Goal: Transaction & Acquisition: Purchase product/service

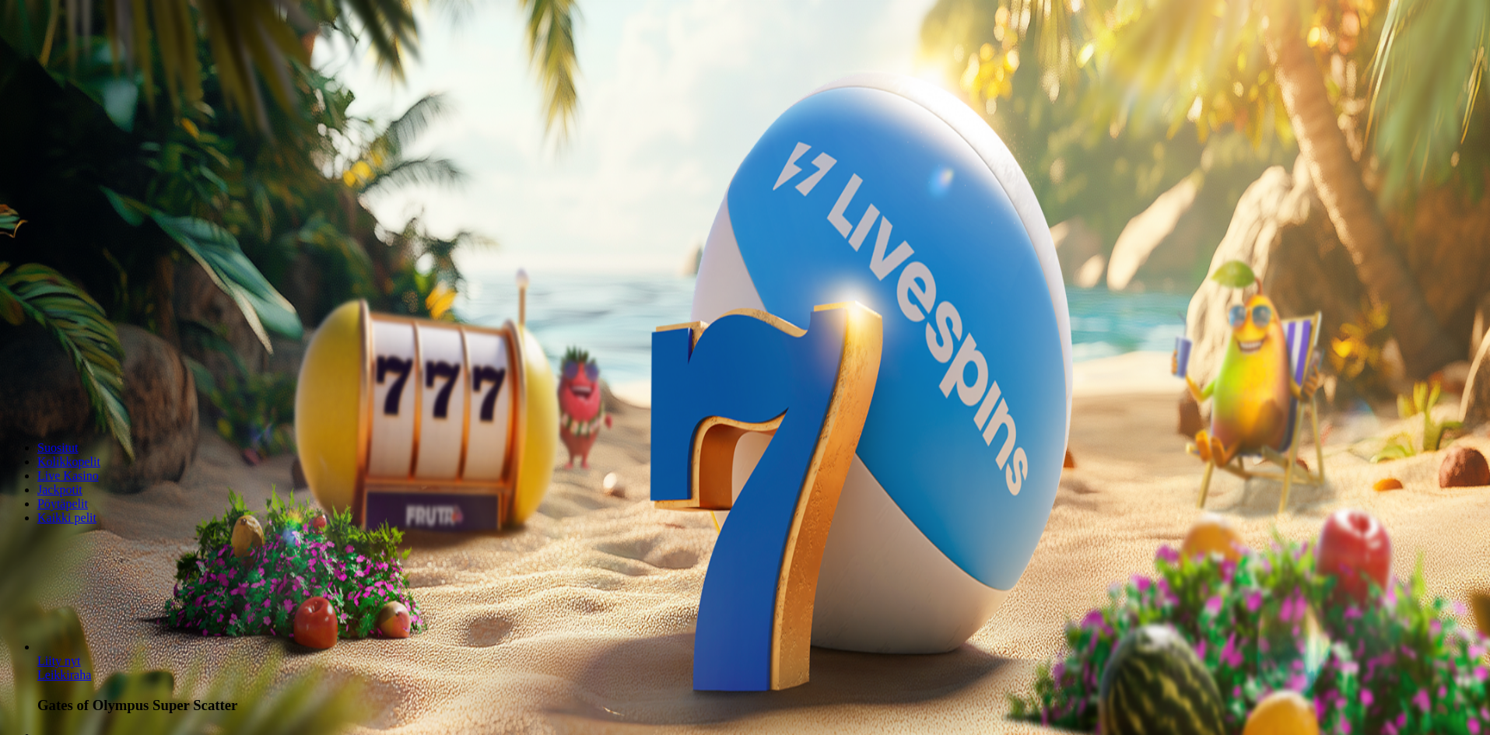
drag, startPoint x: 851, startPoint y: 356, endPoint x: 775, endPoint y: 351, distance: 76.5
click at [117, 355] on input "***" at bounding box center [61, 363] width 111 height 16
type input "**"
click at [82, 408] on span "Talleta ja pelaa" at bounding box center [46, 407] width 69 height 12
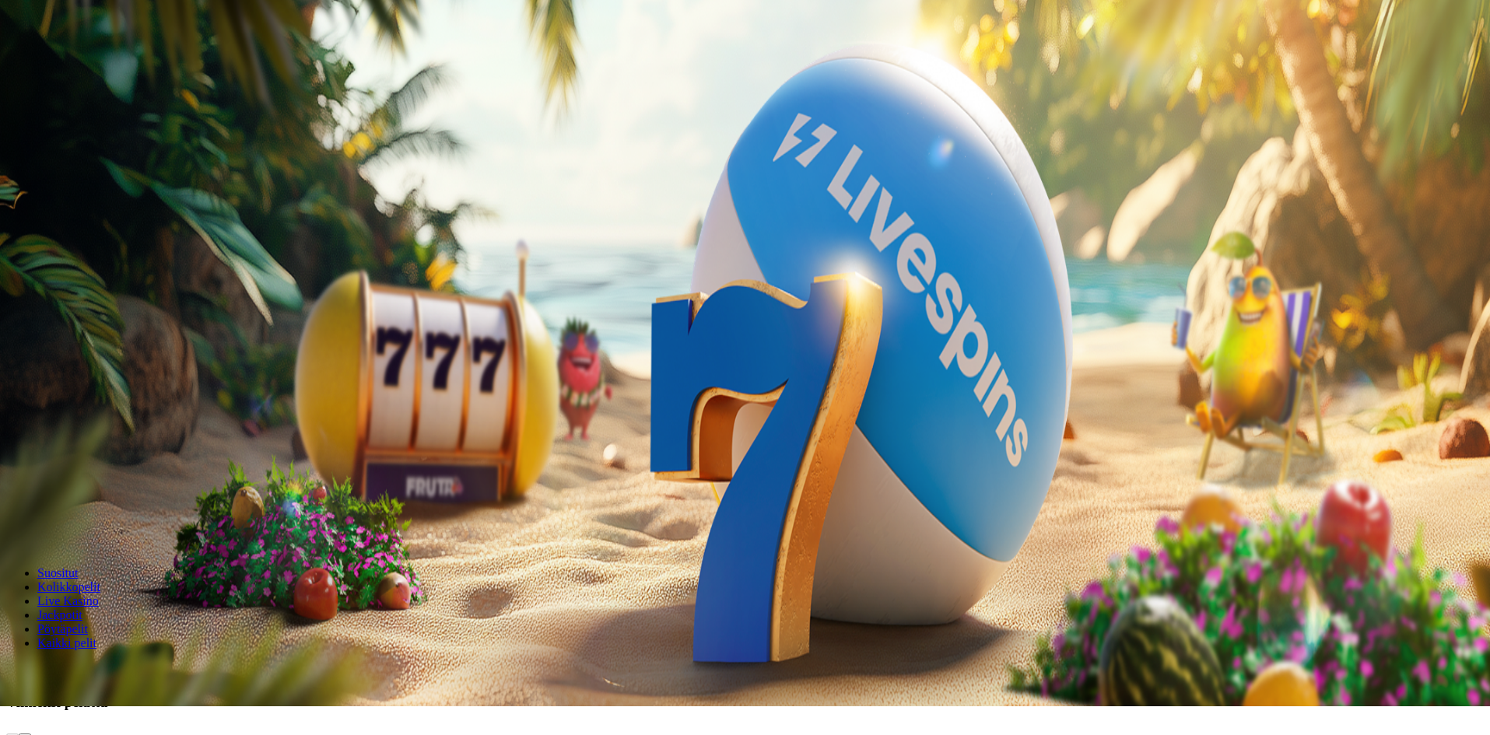
scroll to position [78, 0]
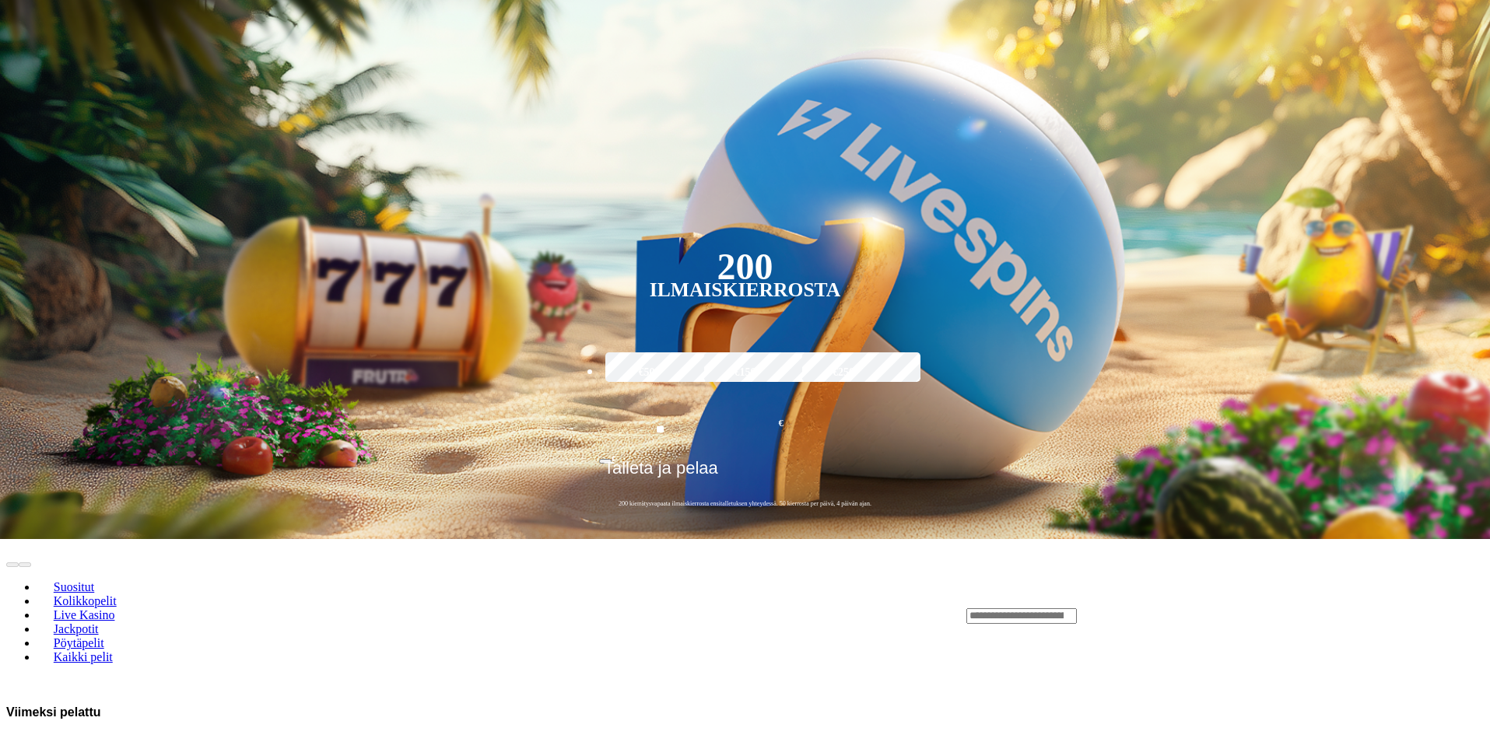
scroll to position [311, 0]
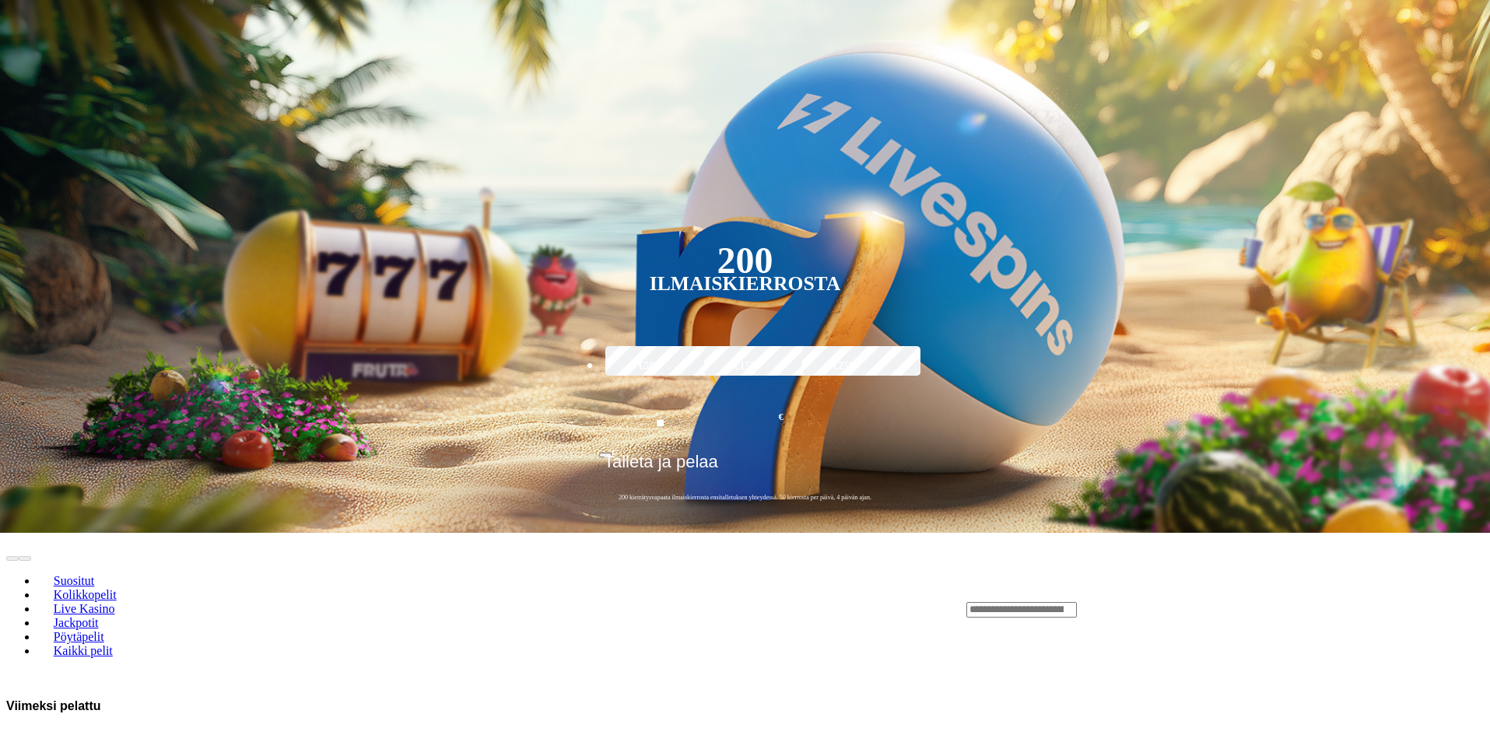
click at [25, 735] on span "chevron-right icon" at bounding box center [25, 744] width 0 height 0
click at [1077, 602] on input "Search" at bounding box center [1022, 610] width 111 height 16
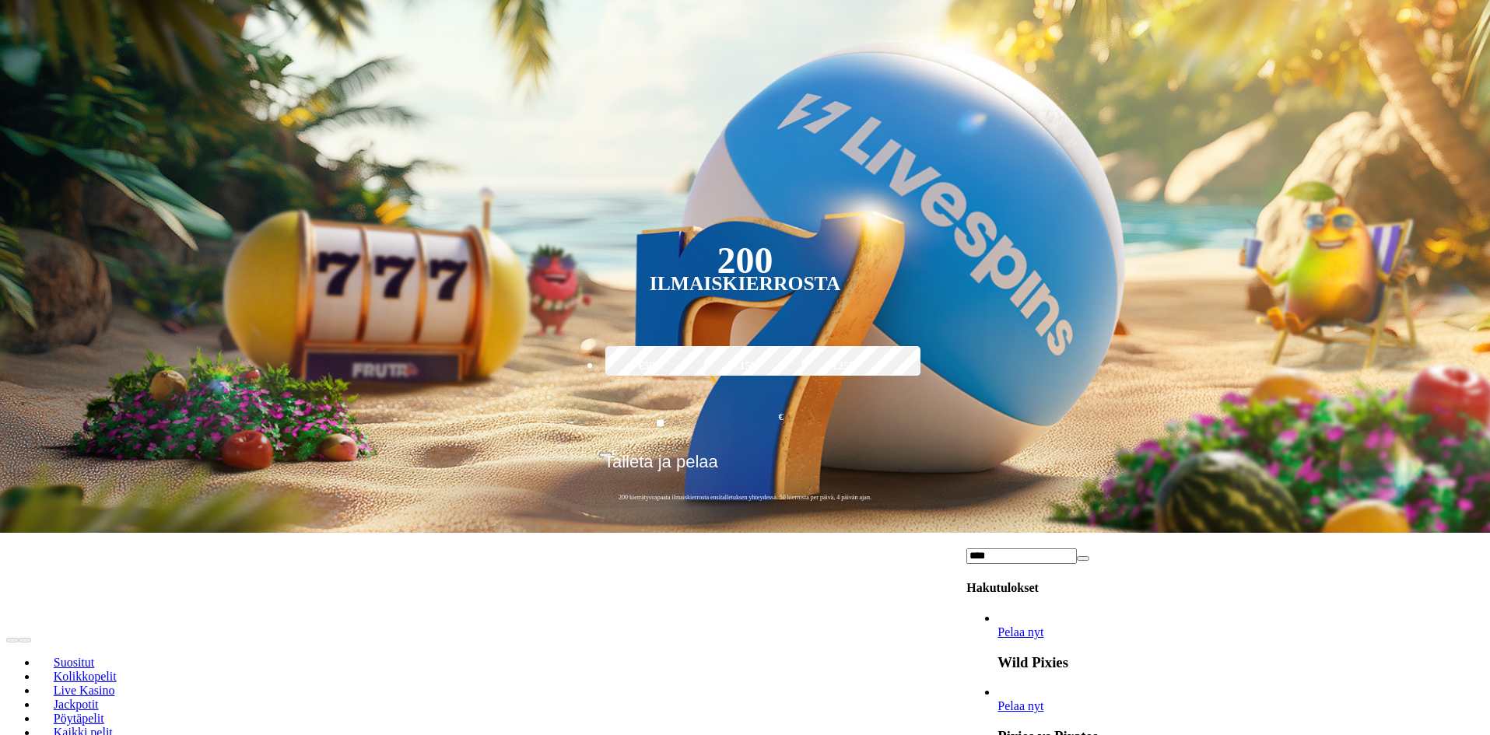
type input "****"
click at [1044, 700] on link "Pelaa nyt" at bounding box center [1021, 706] width 46 height 13
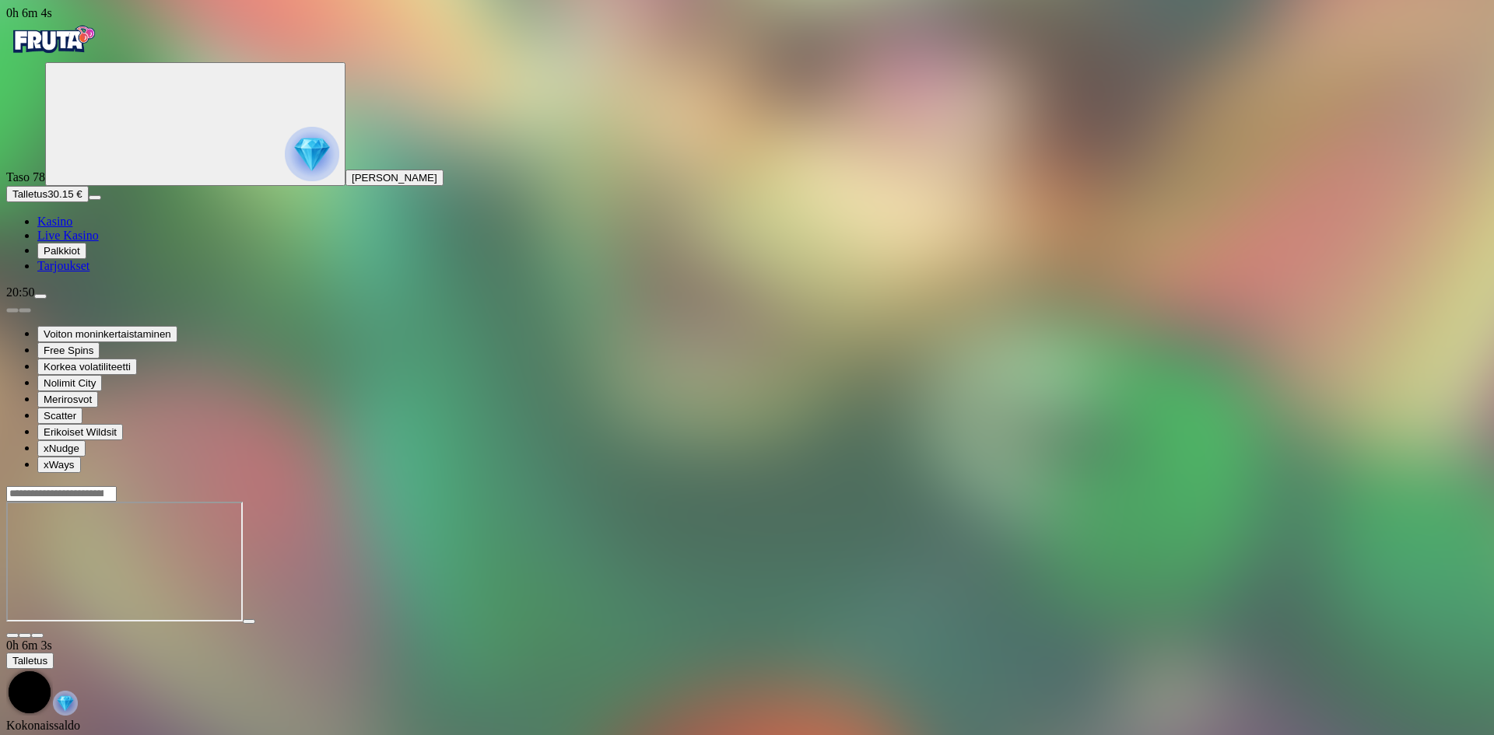
click at [12, 636] on span "close icon" at bounding box center [12, 636] width 0 height 0
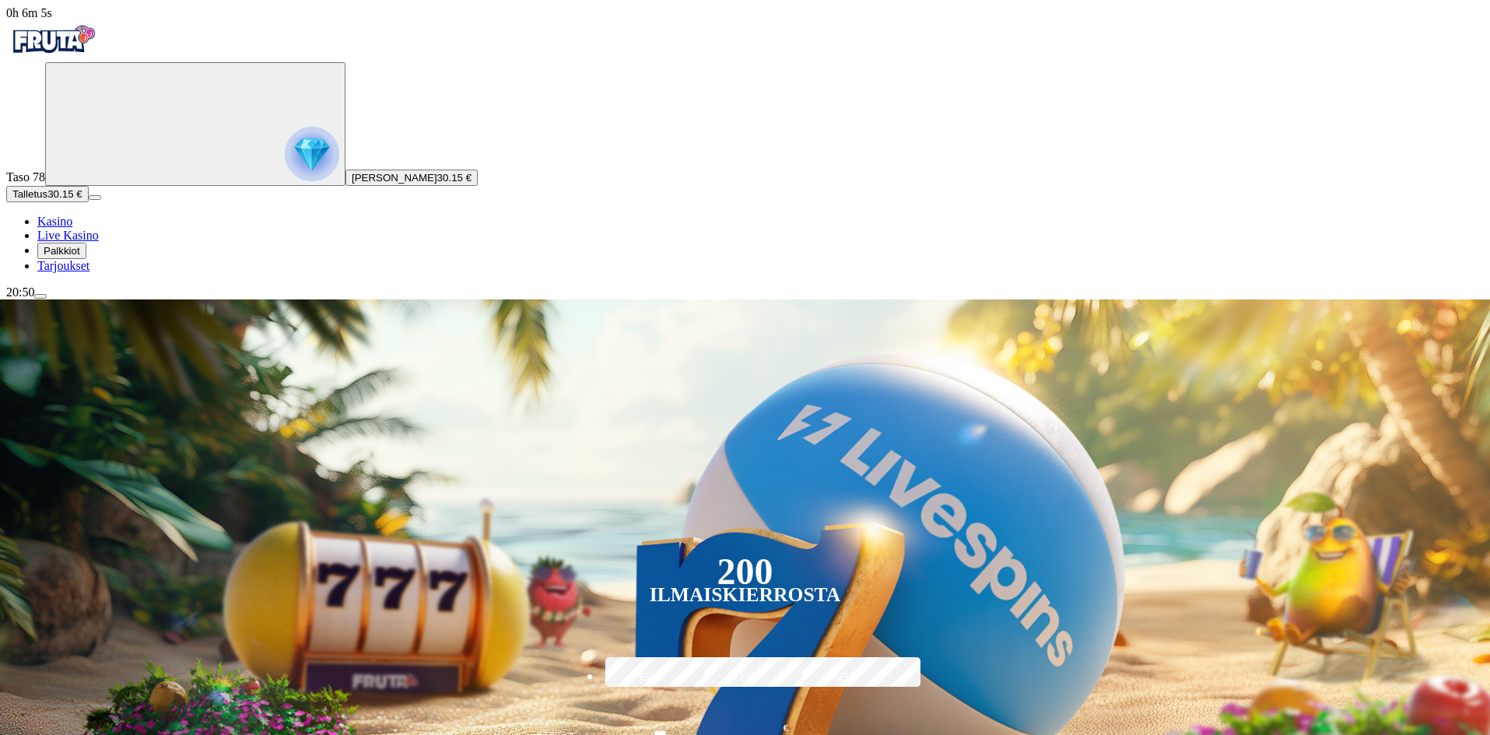
drag, startPoint x: 108, startPoint y: 300, endPoint x: 132, endPoint y: 304, distance: 24.4
click at [47, 200] on span "Talletus" at bounding box center [29, 194] width 35 height 12
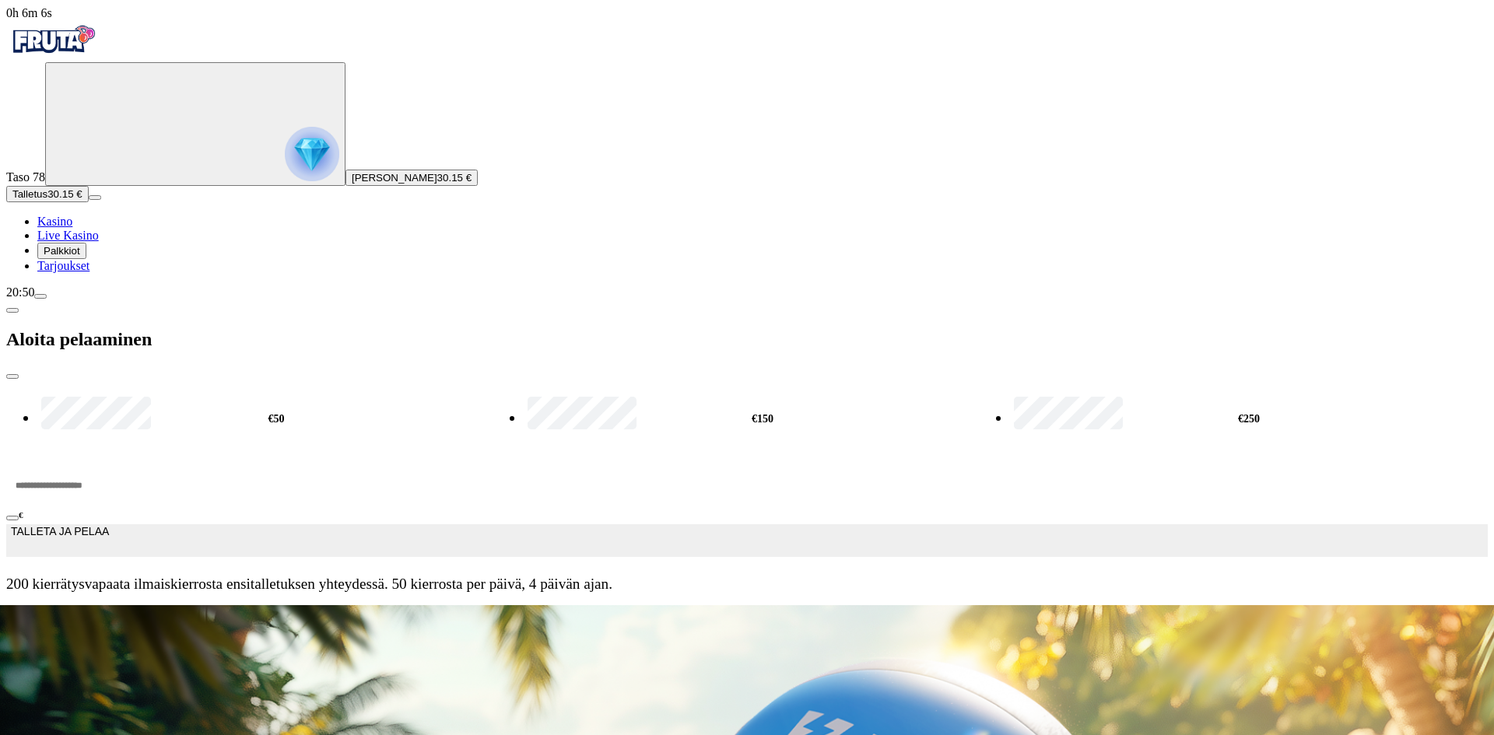
drag, startPoint x: 249, startPoint y: 128, endPoint x: 96, endPoint y: 118, distance: 153.6
click at [96, 118] on div "0h 6m 6s Taso 78 [PERSON_NAME] 30.15 € Talletus 30.15 € Kasino Live Kasino Palk…" at bounding box center [747, 305] width 1482 height 599
type input "**"
click at [382, 525] on button "TALLETA JA PELAA" at bounding box center [747, 541] width 1482 height 33
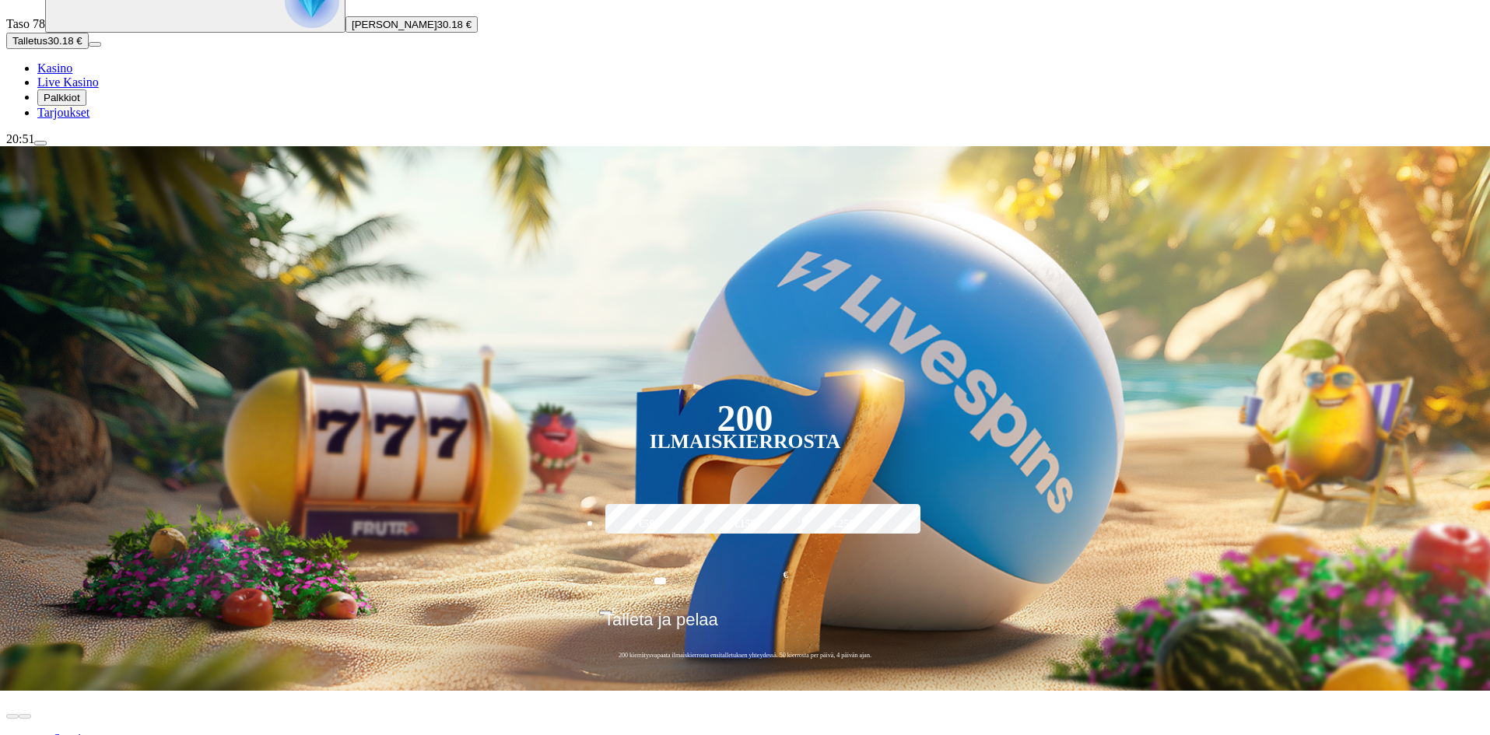
scroll to position [156, 0]
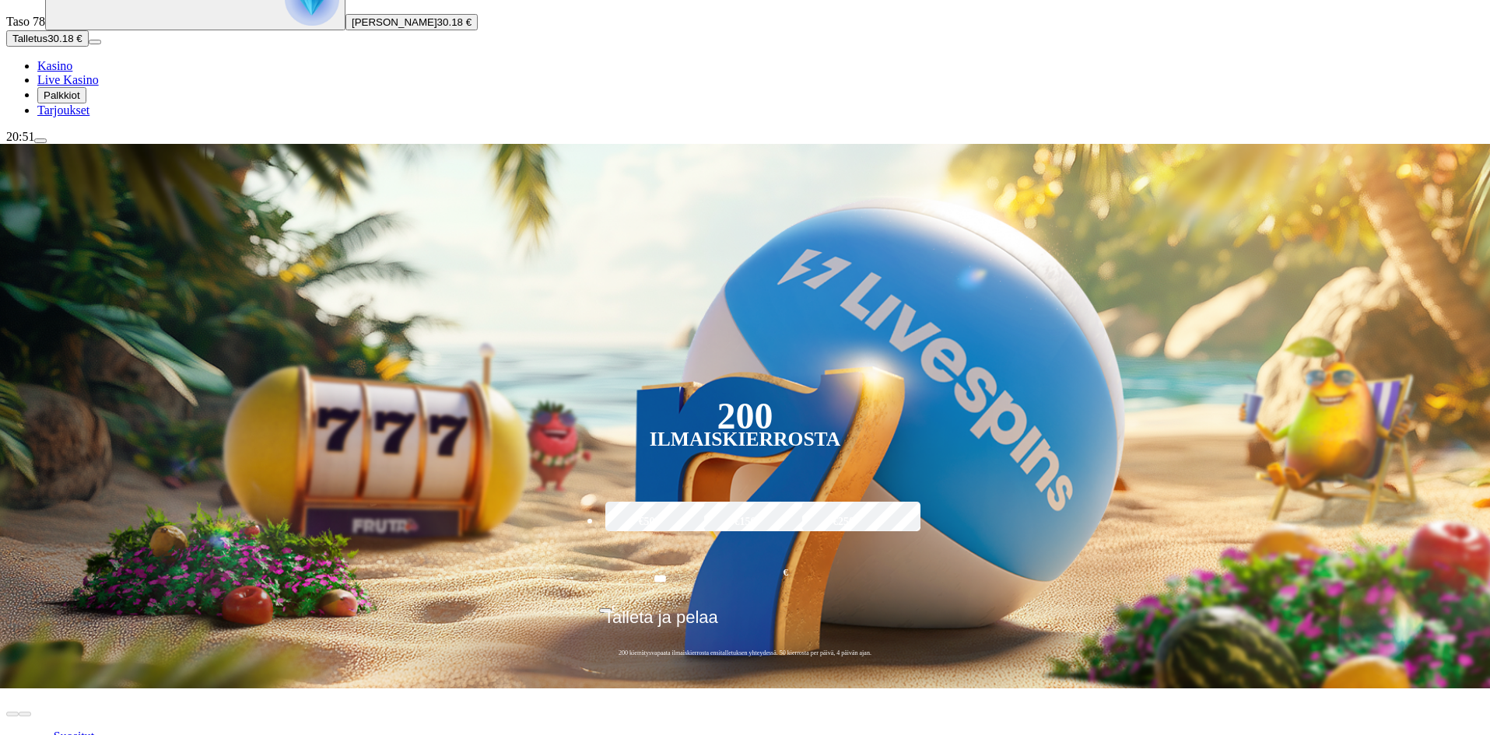
type input "********"
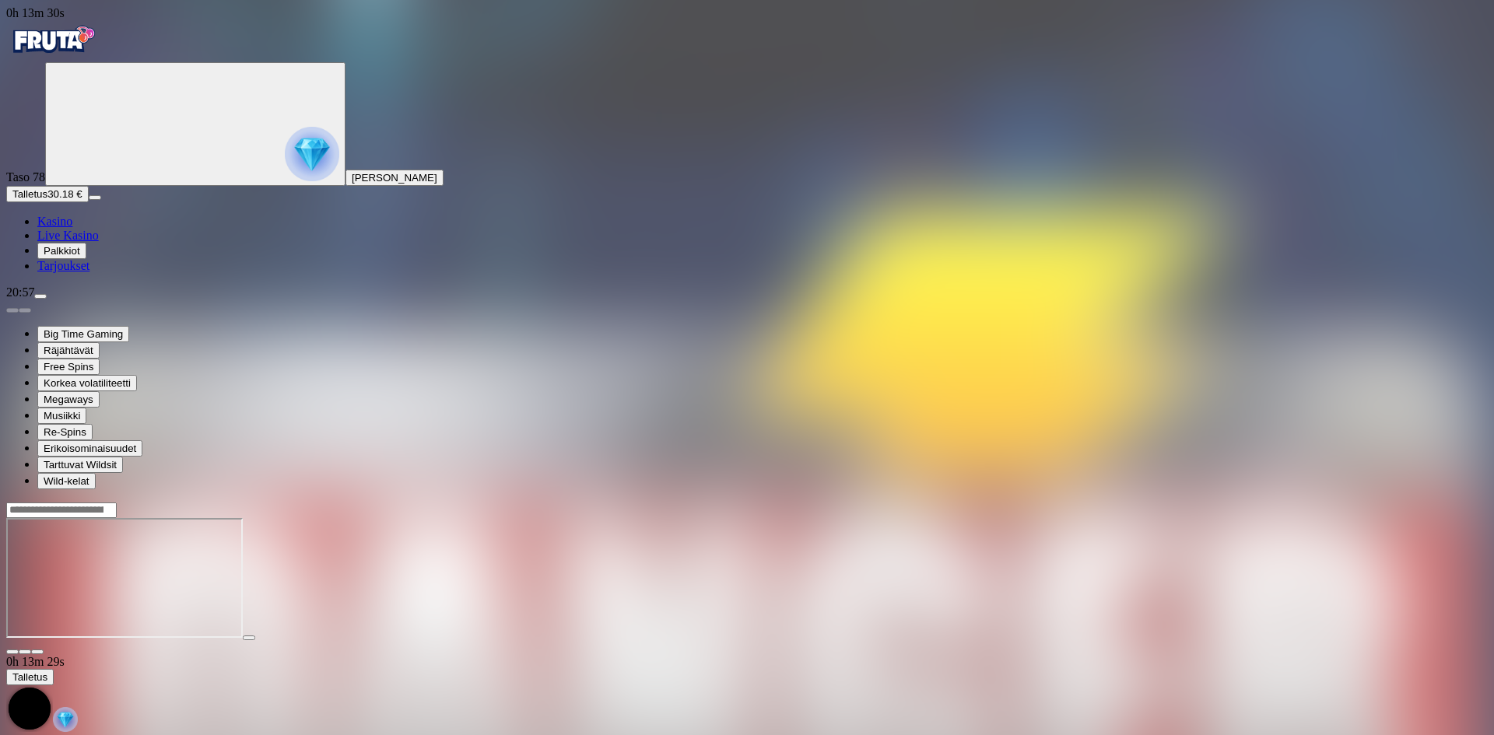
click at [40, 297] on span "menu icon" at bounding box center [40, 297] width 0 height 0
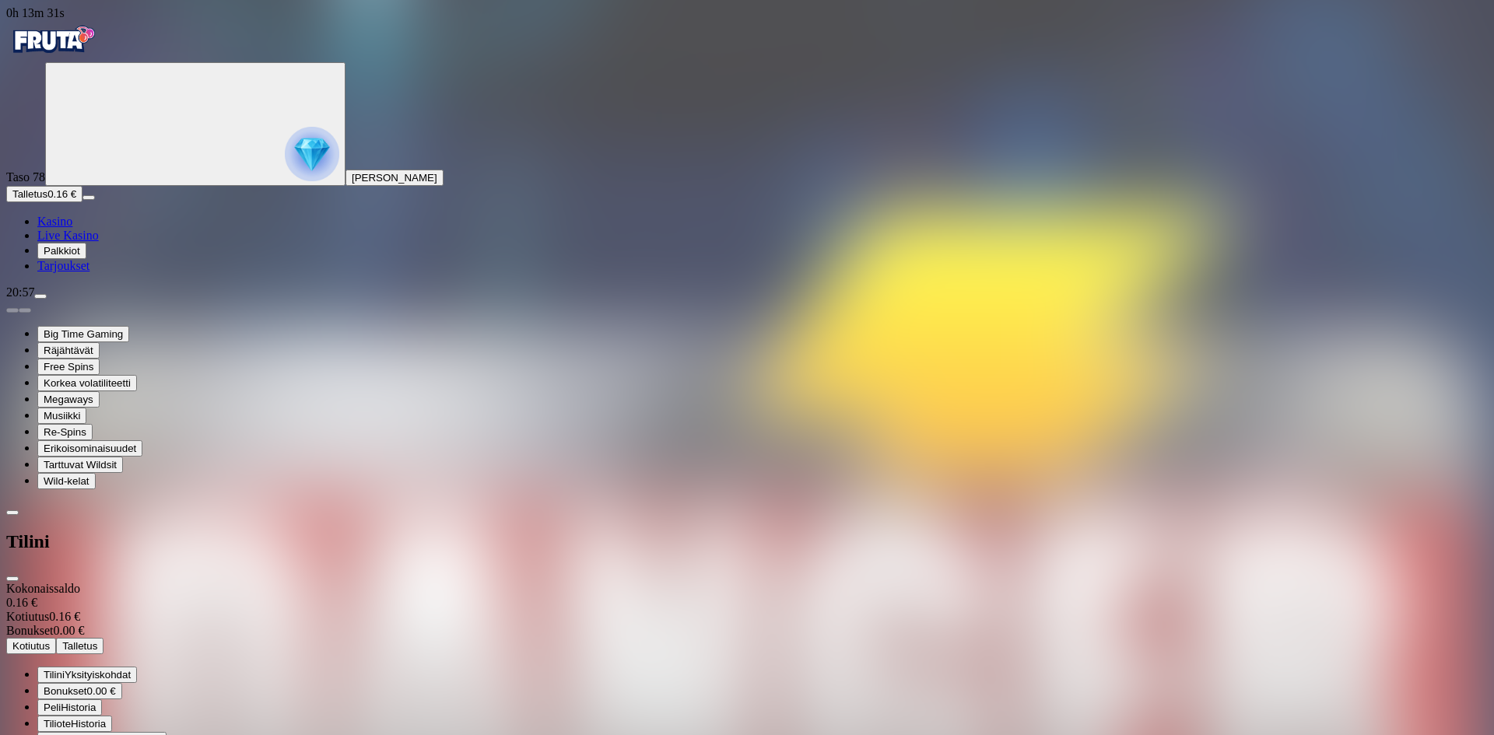
click at [12, 579] on span "close icon" at bounding box center [12, 579] width 0 height 0
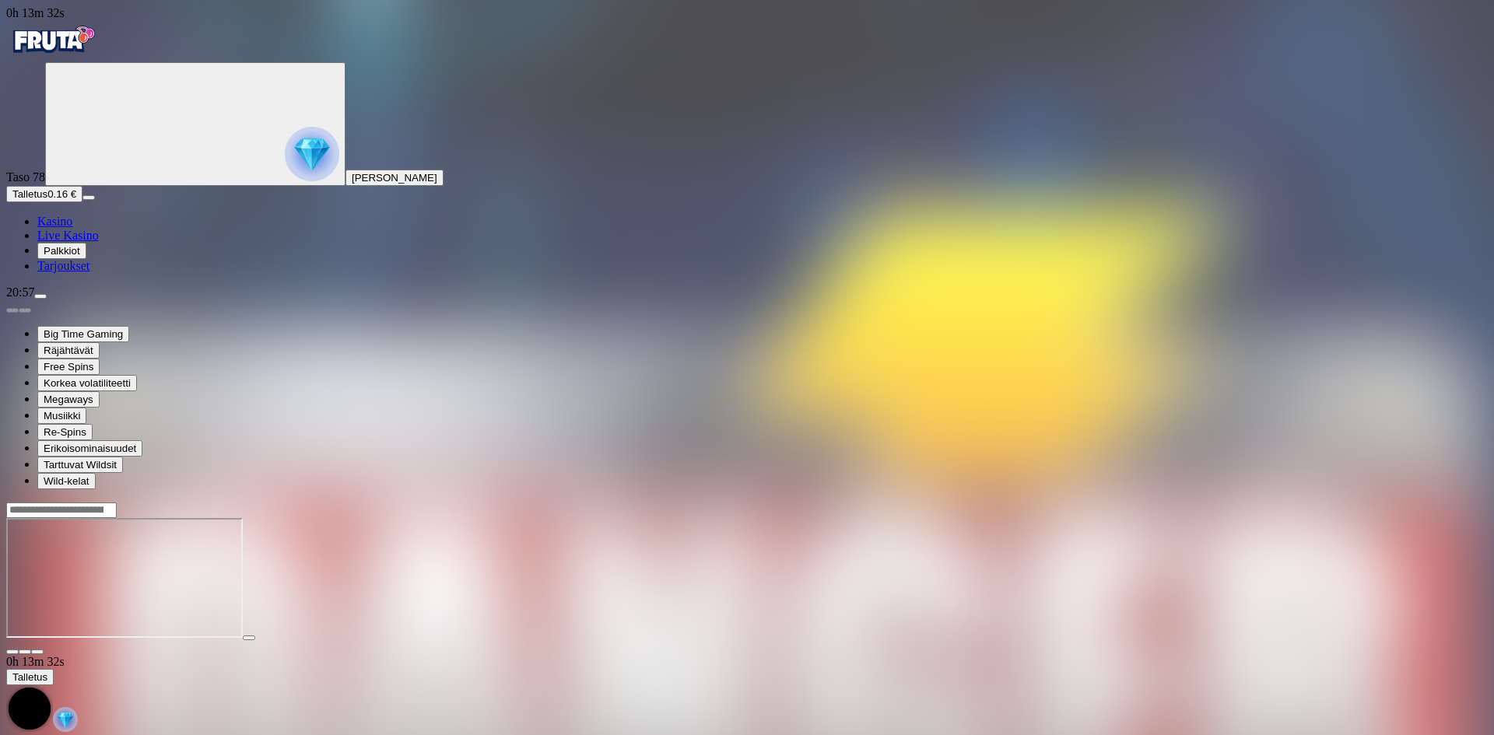
click at [1128, 502] on div at bounding box center [747, 510] width 1482 height 16
click at [117, 503] on input "Search" at bounding box center [61, 511] width 111 height 16
click at [63, 57] on img "Primary" at bounding box center [52, 39] width 93 height 39
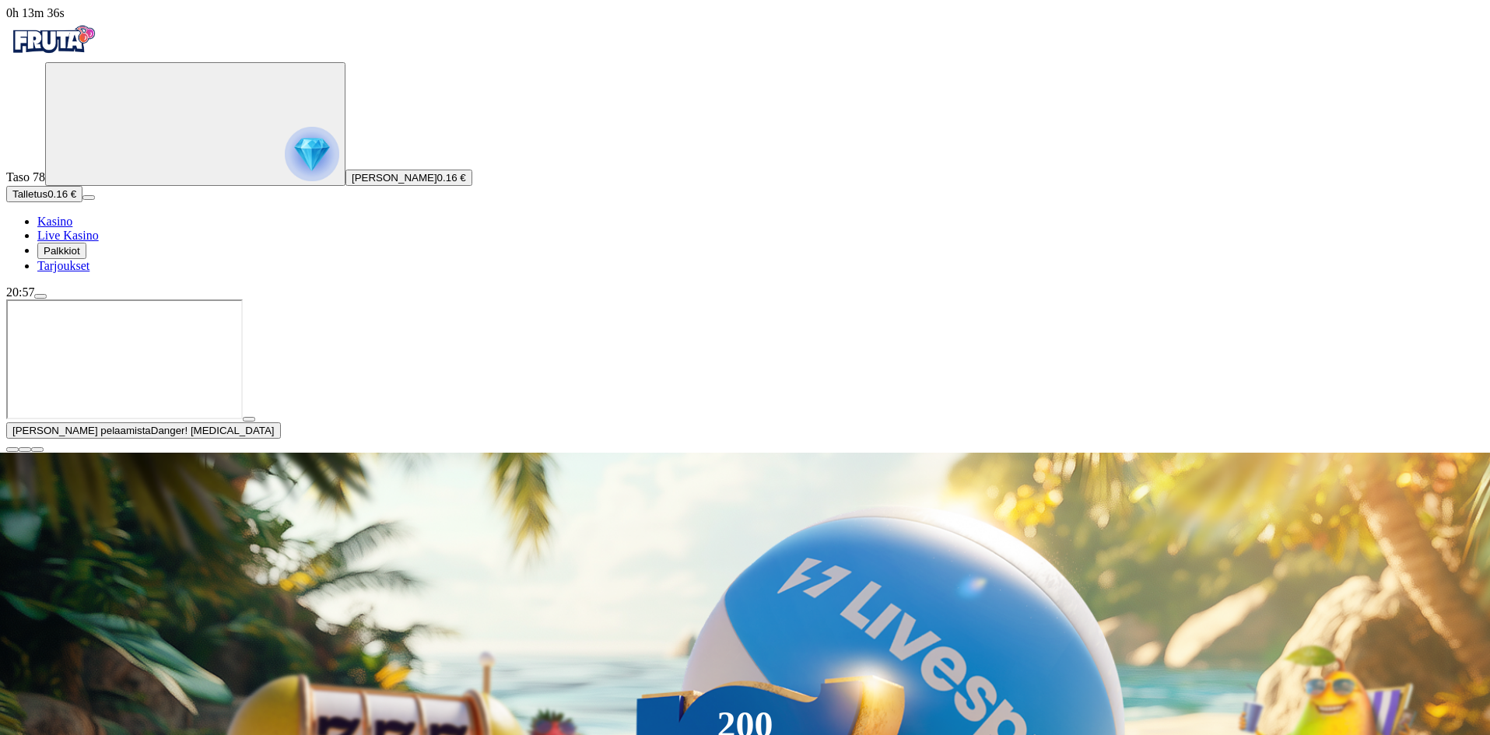
click at [12, 450] on span "close icon" at bounding box center [12, 450] width 0 height 0
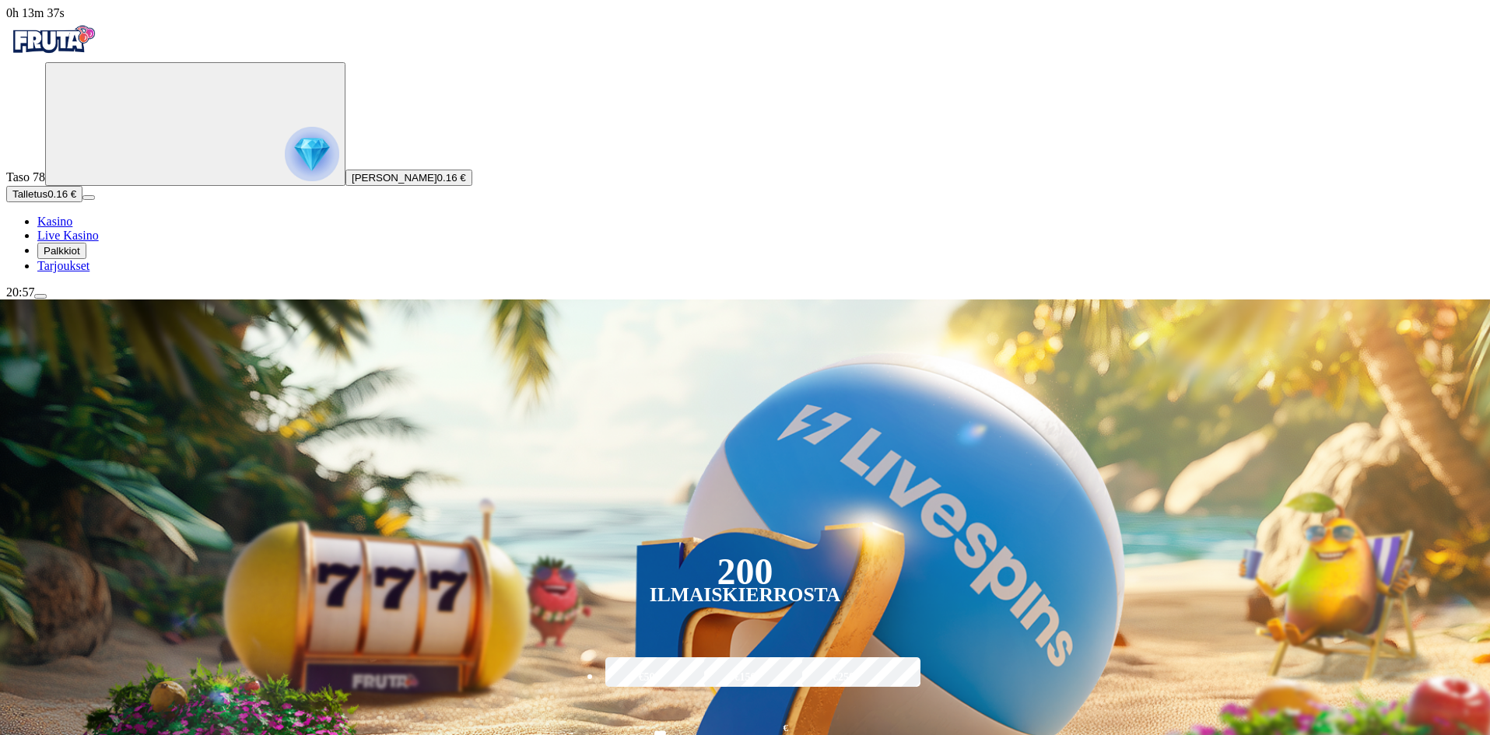
click at [47, 200] on span "Talletus" at bounding box center [29, 194] width 35 height 12
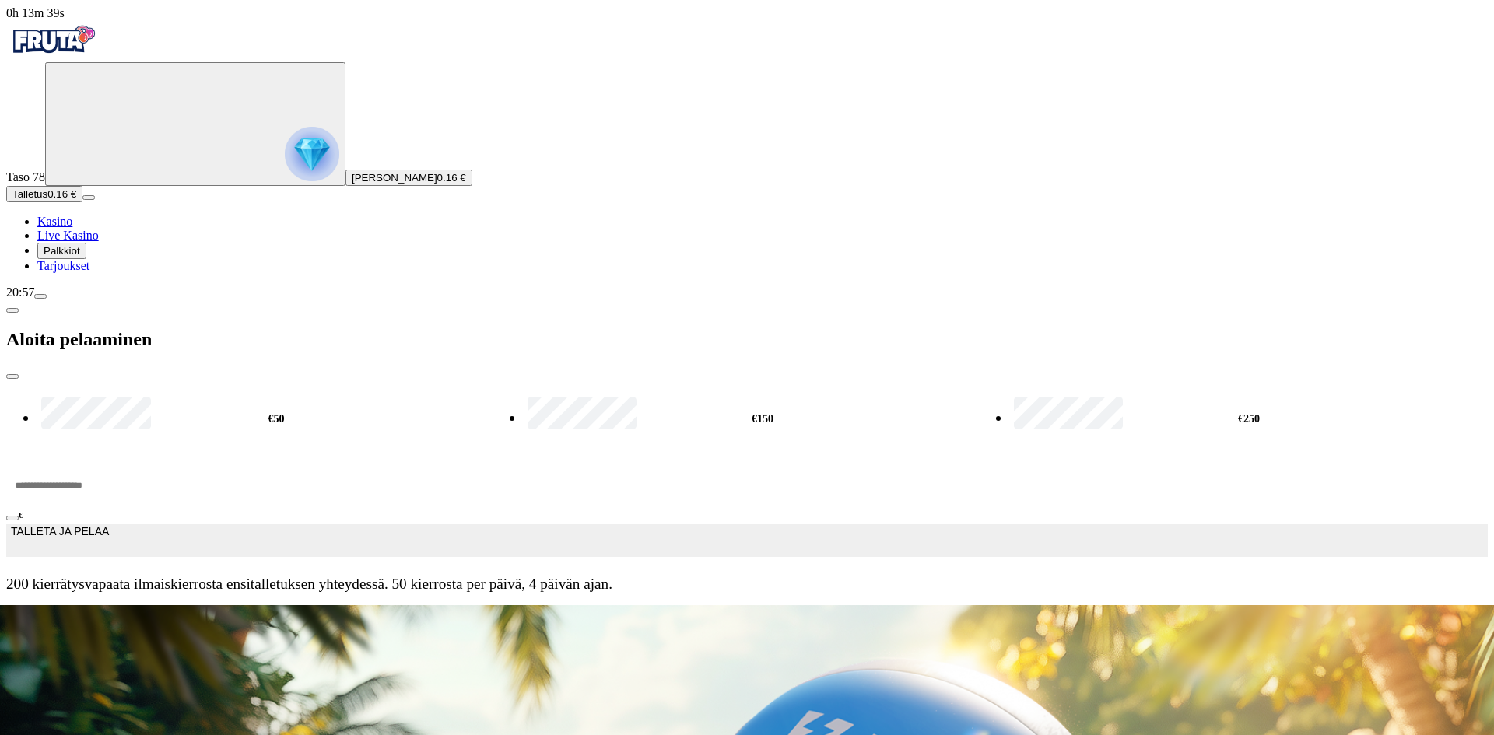
drag, startPoint x: 272, startPoint y: 123, endPoint x: 30, endPoint y: 88, distance: 244.6
click at [21, 84] on div "0h 13m 39s Taso 78 [PERSON_NAME] 0.16 € Talletus 0.16 € Kasino Live Kasino Palk…" at bounding box center [747, 305] width 1482 height 599
type input "**"
click at [109, 525] on span "TALLETA JA PELAA" at bounding box center [60, 540] width 98 height 31
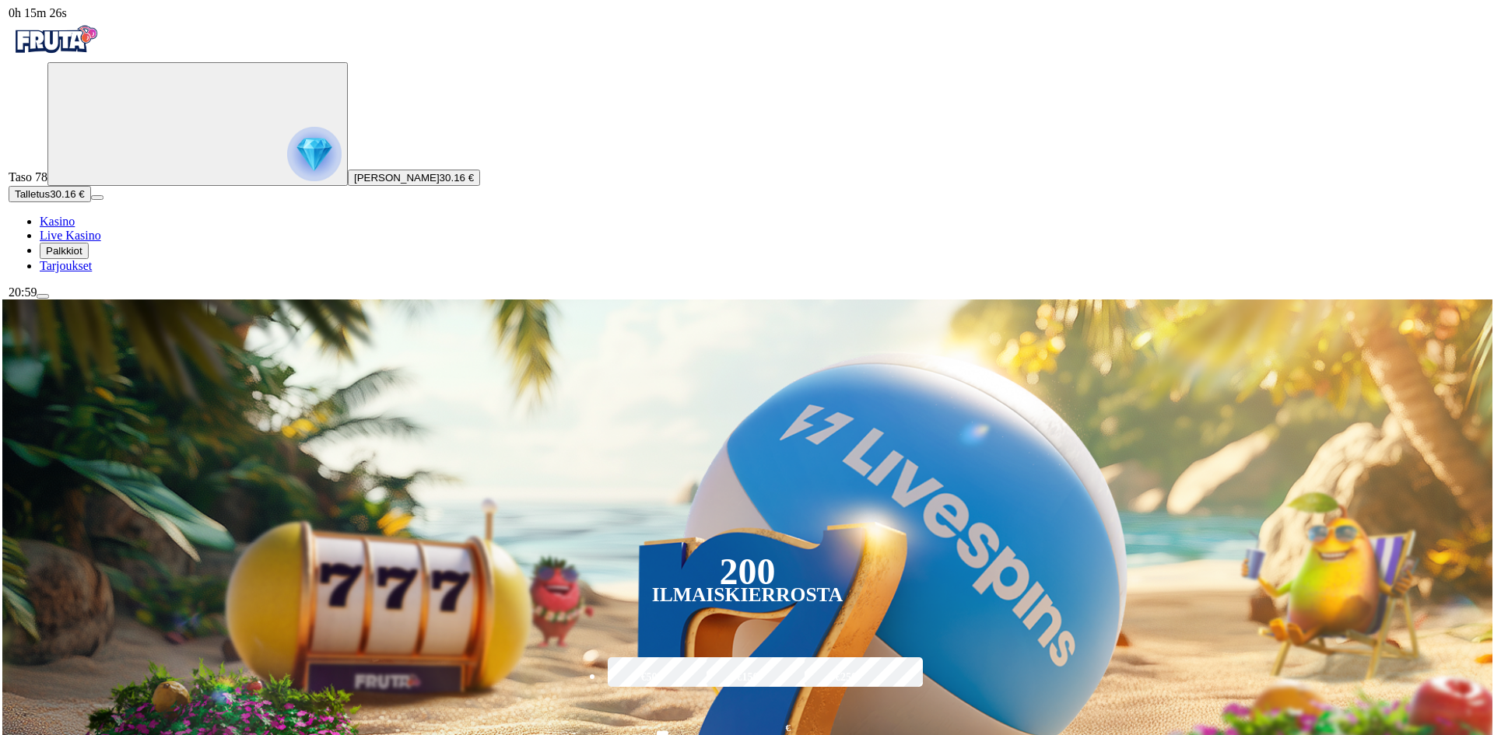
scroll to position [233, 0]
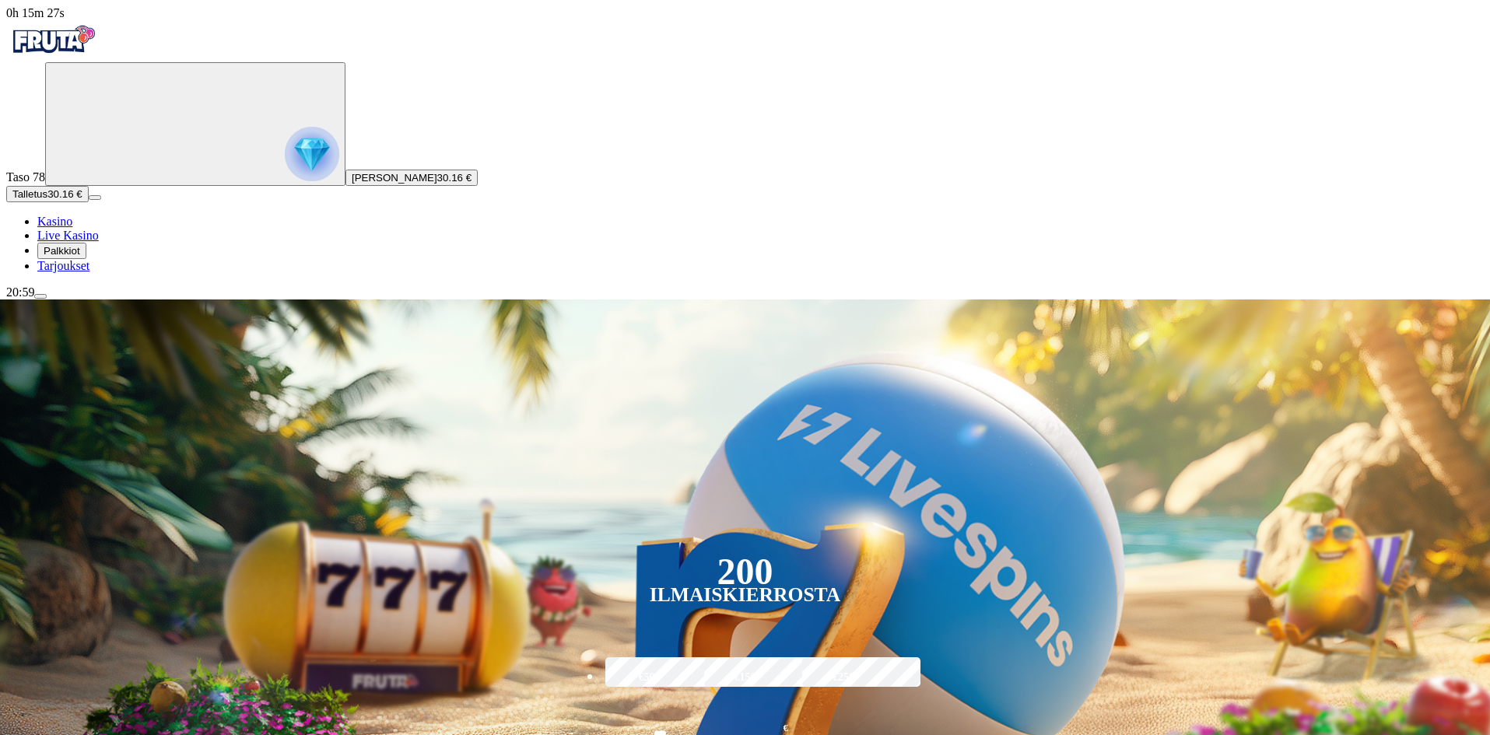
type input "****"
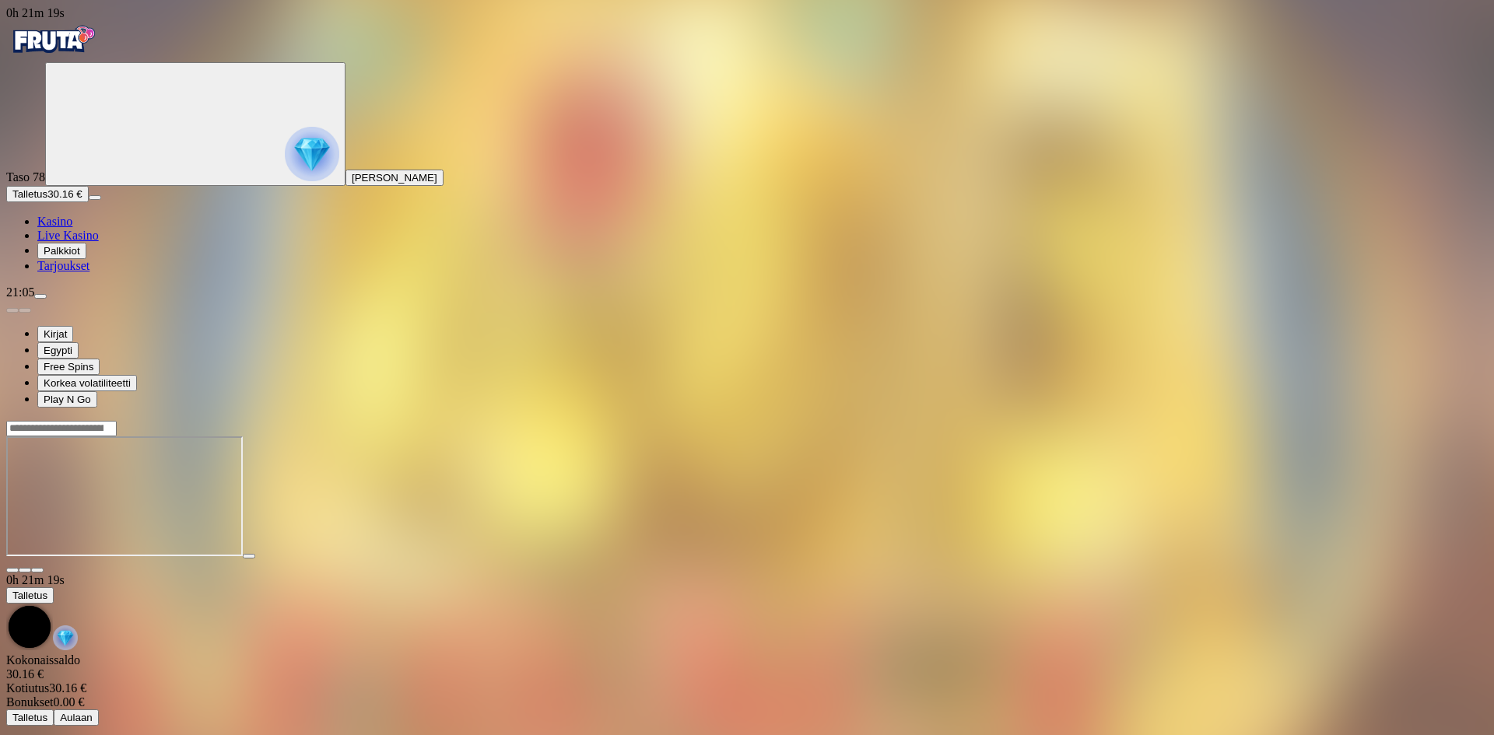
click at [12, 570] on span "close icon" at bounding box center [12, 570] width 0 height 0
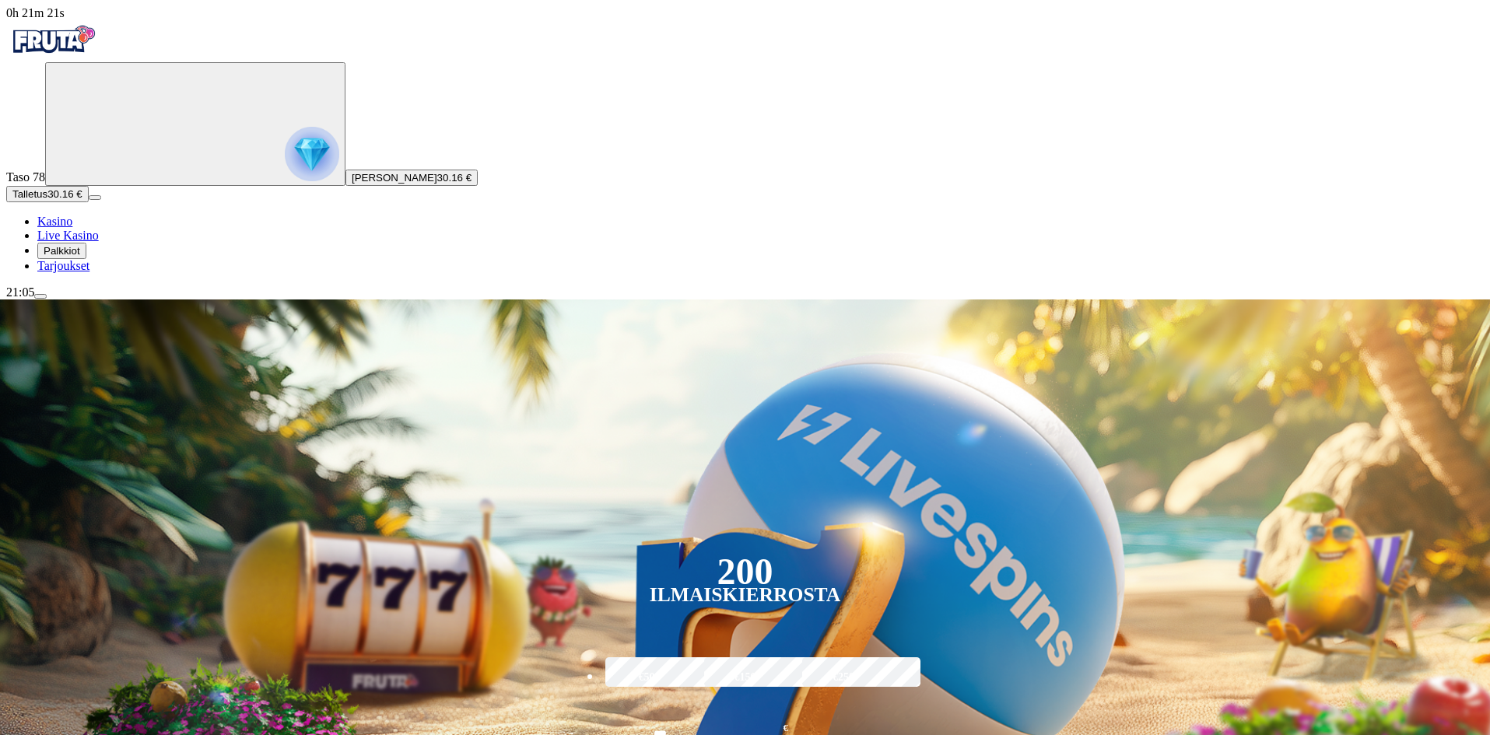
click at [80, 257] on span "Palkkiot" at bounding box center [62, 251] width 37 height 12
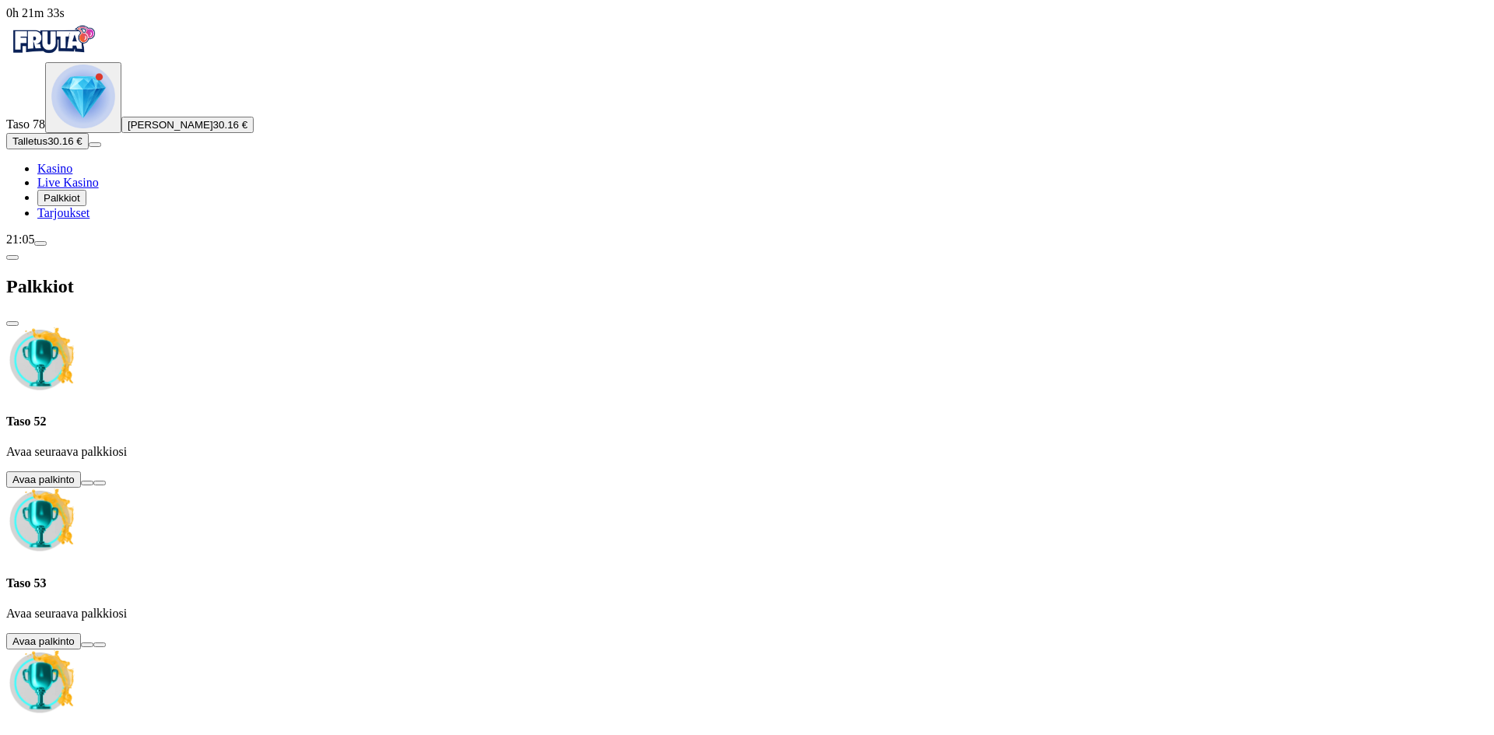
scroll to position [2869, 0]
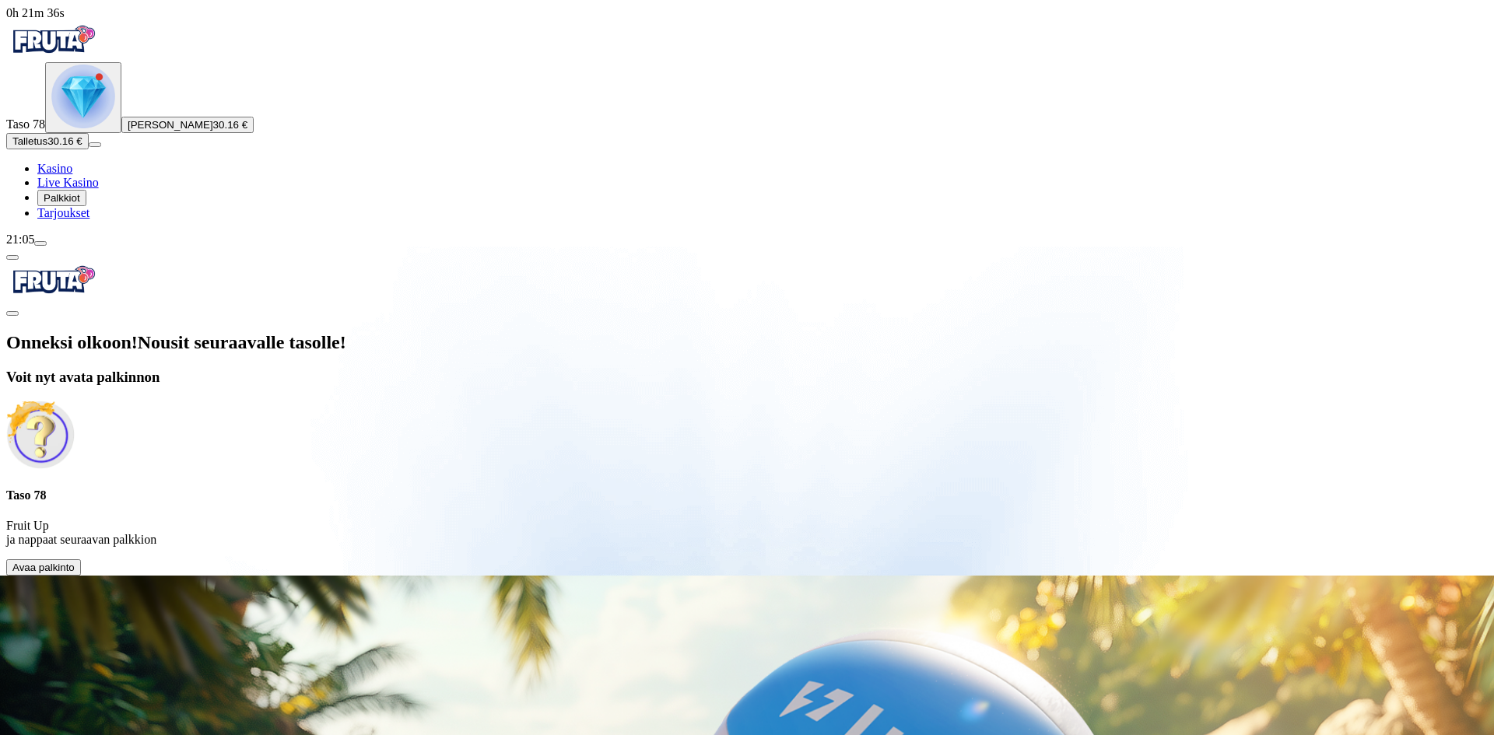
click at [75, 562] on span "Avaa palkinto" at bounding box center [43, 568] width 62 height 12
click at [336, 519] on p "Fruit Up ja nappaat seuraavan palkkion" at bounding box center [747, 533] width 1482 height 28
drag, startPoint x: 317, startPoint y: 287, endPoint x: 298, endPoint y: 288, distance: 18.7
click at [297, 519] on p "Fruit Up ja nappaat seuraavan palkkion" at bounding box center [747, 533] width 1482 height 28
click at [75, 562] on span "Avaa palkinto" at bounding box center [43, 568] width 62 height 12
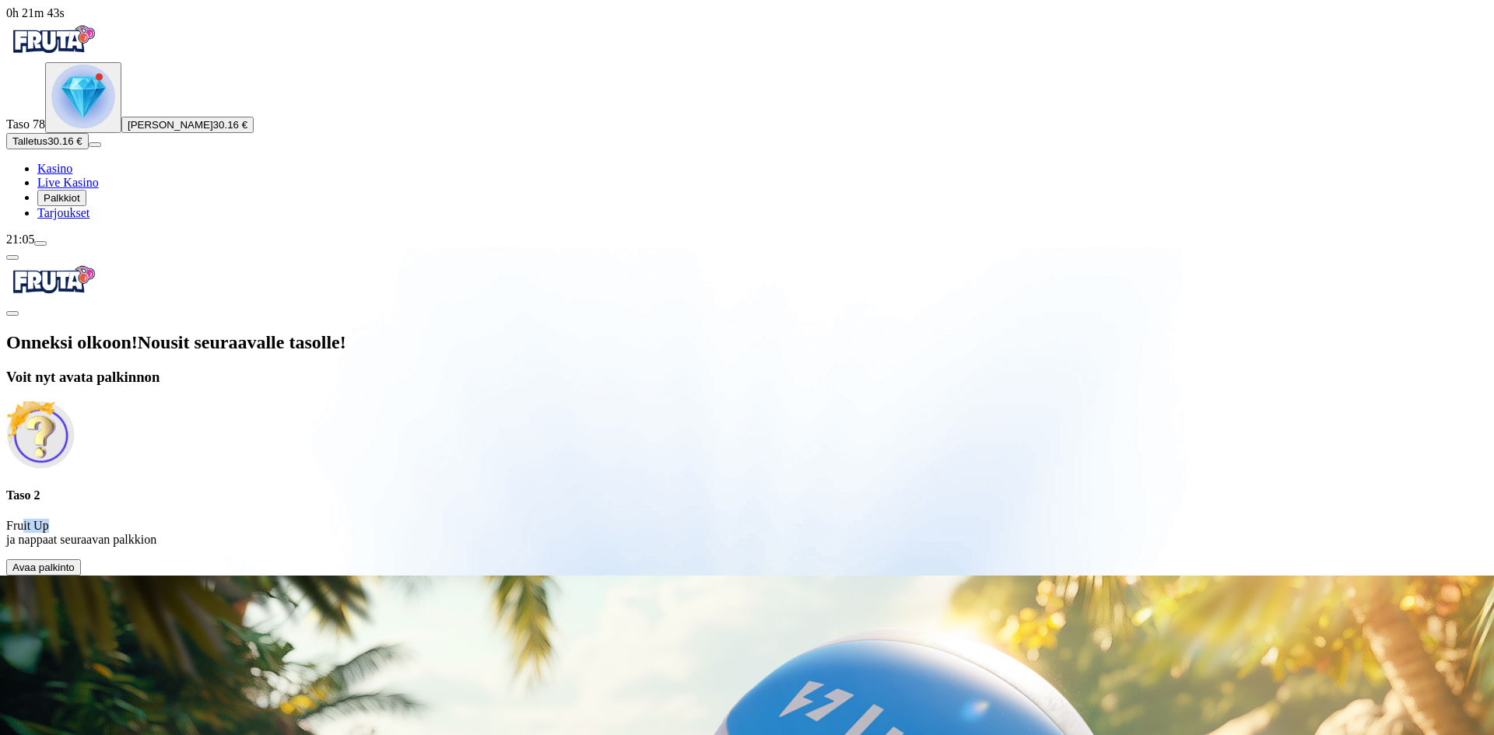
click at [75, 562] on span "Avaa palkinto" at bounding box center [43, 568] width 62 height 12
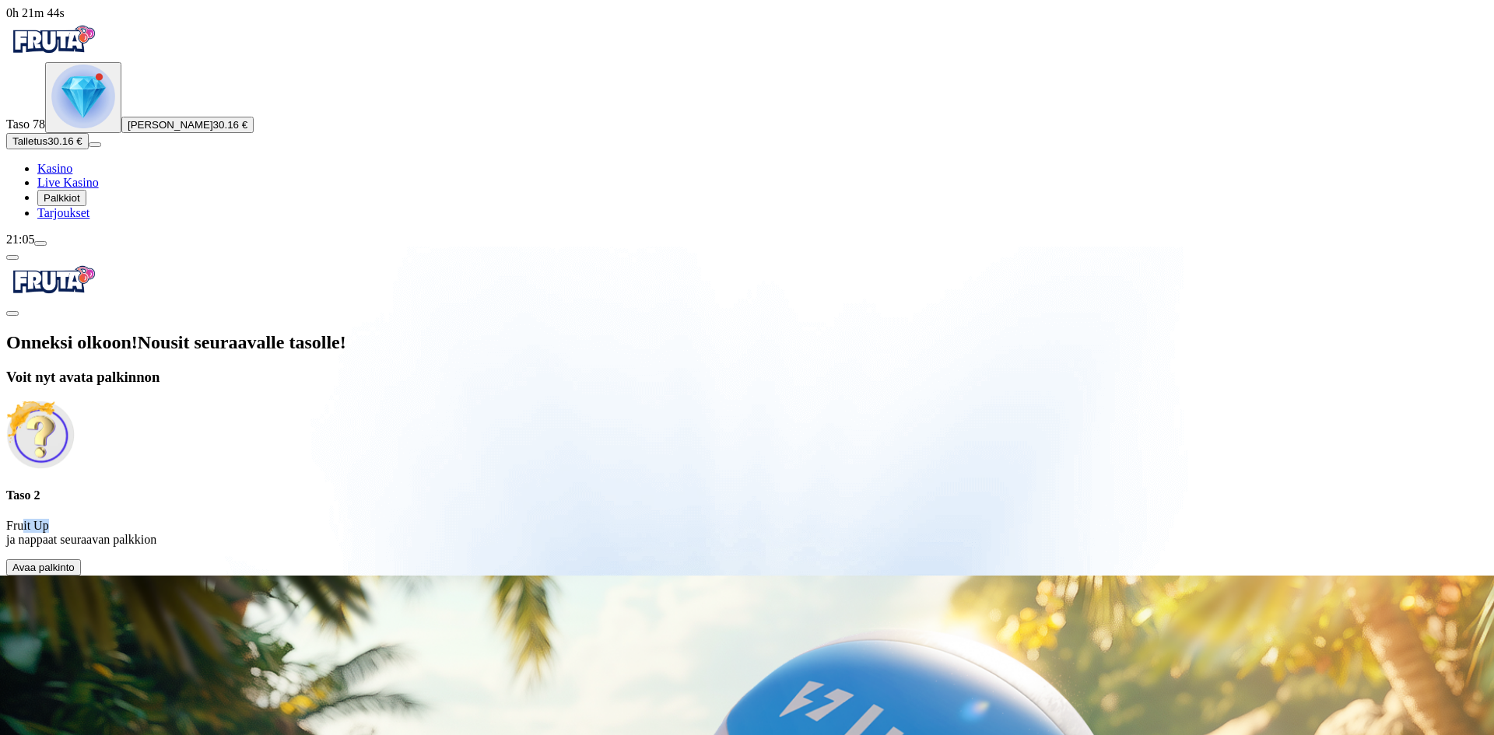
click at [75, 562] on span "Avaa palkinto" at bounding box center [43, 568] width 62 height 12
click at [12, 314] on span "close icon" at bounding box center [12, 314] width 0 height 0
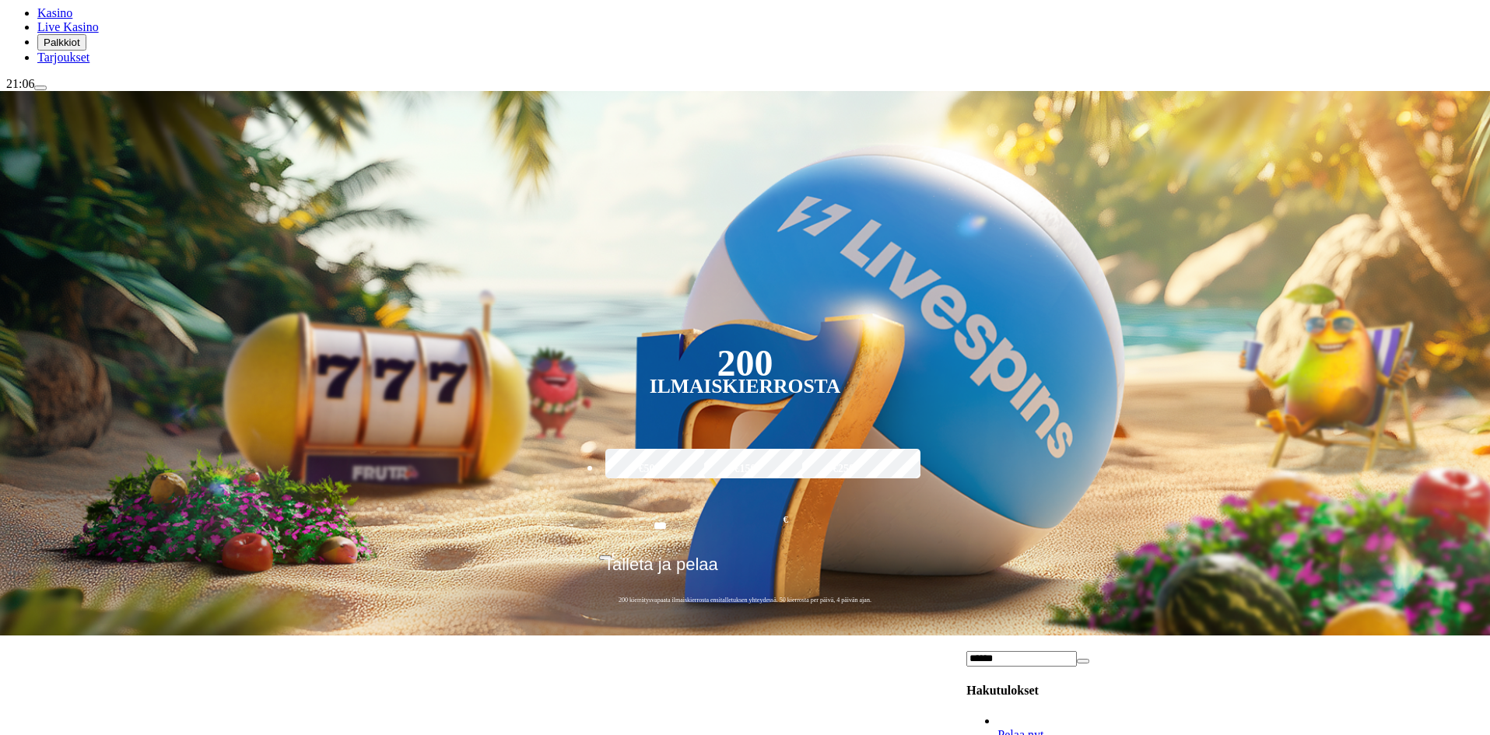
type input "*****"
drag, startPoint x: 1445, startPoint y: 361, endPoint x: 1434, endPoint y: 361, distance: 10.9
click at [1083, 662] on span "close icon" at bounding box center [1083, 662] width 0 height 0
click at [80, 48] on span "Palkkiot" at bounding box center [62, 43] width 37 height 12
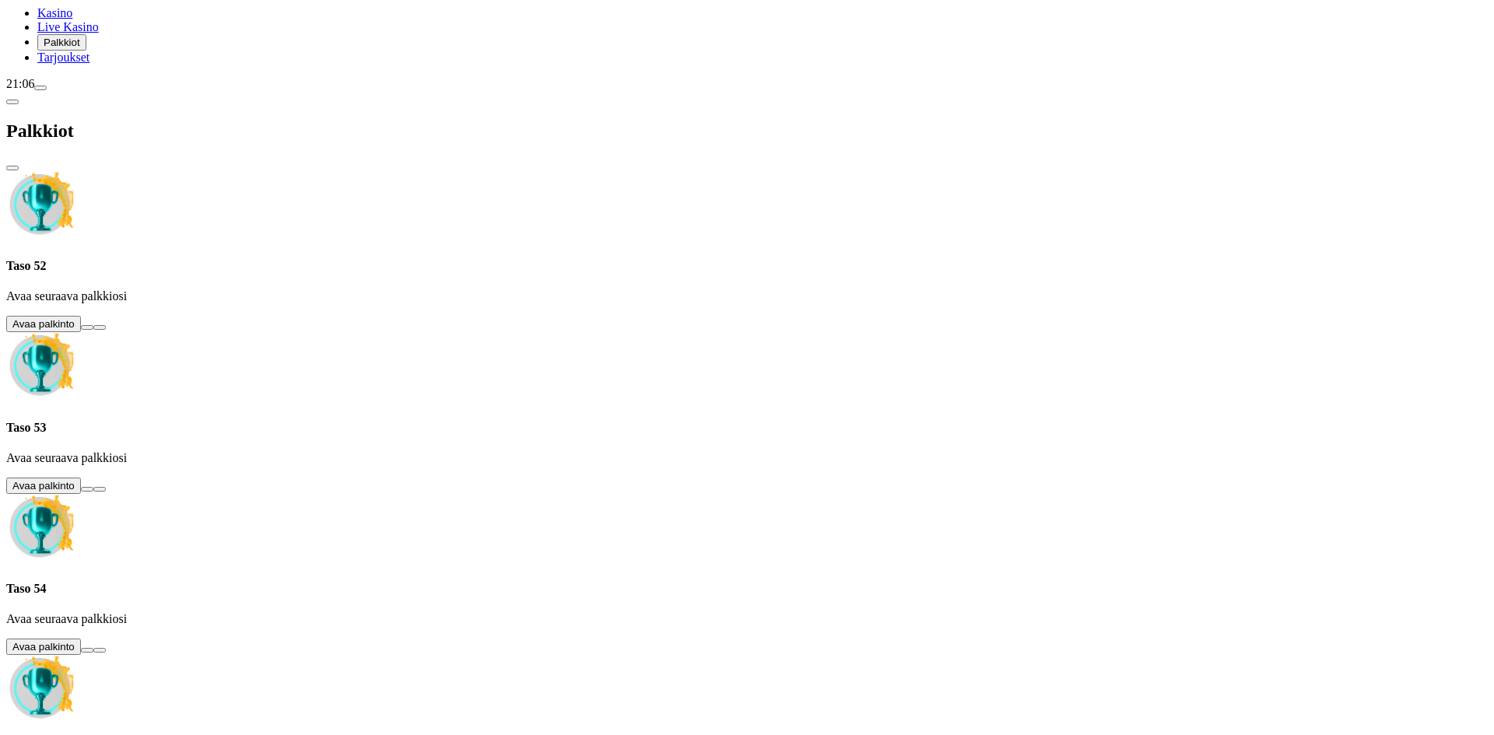
click at [100, 328] on span "info icon" at bounding box center [100, 328] width 0 height 0
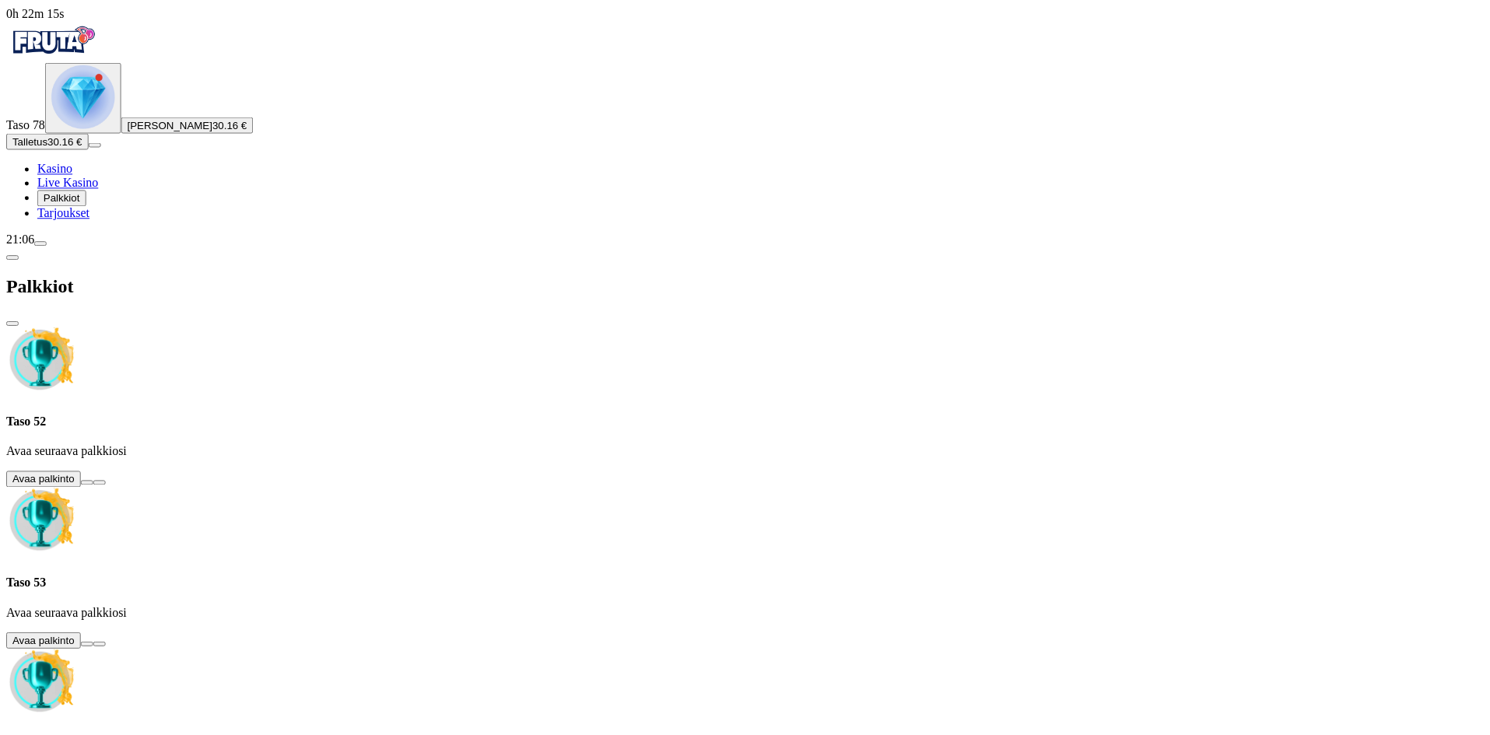
scroll to position [140, 0]
click at [93, 481] on button at bounding box center [87, 483] width 12 height 5
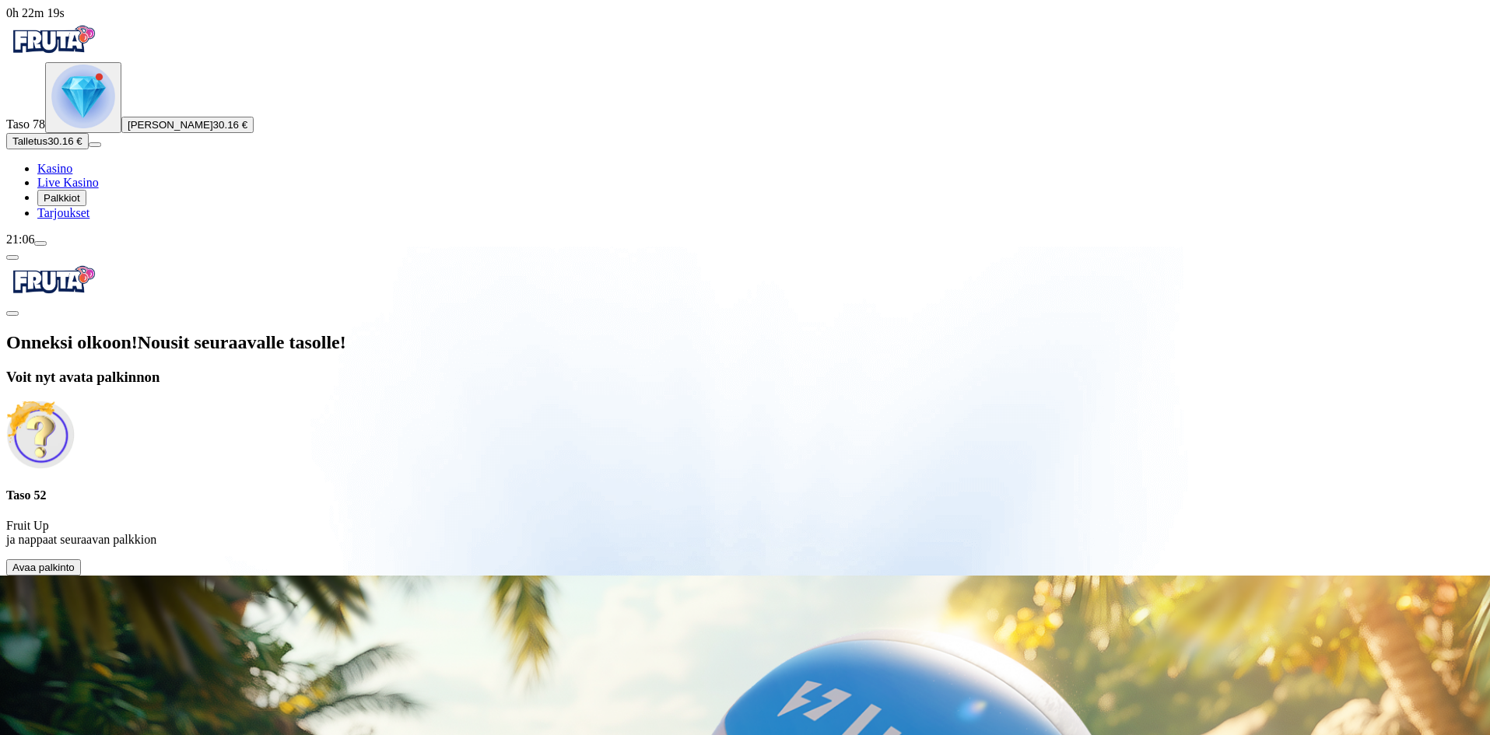
click at [75, 562] on span "Avaa palkinto" at bounding box center [43, 568] width 62 height 12
click at [75, 401] on img at bounding box center [40, 435] width 68 height 68
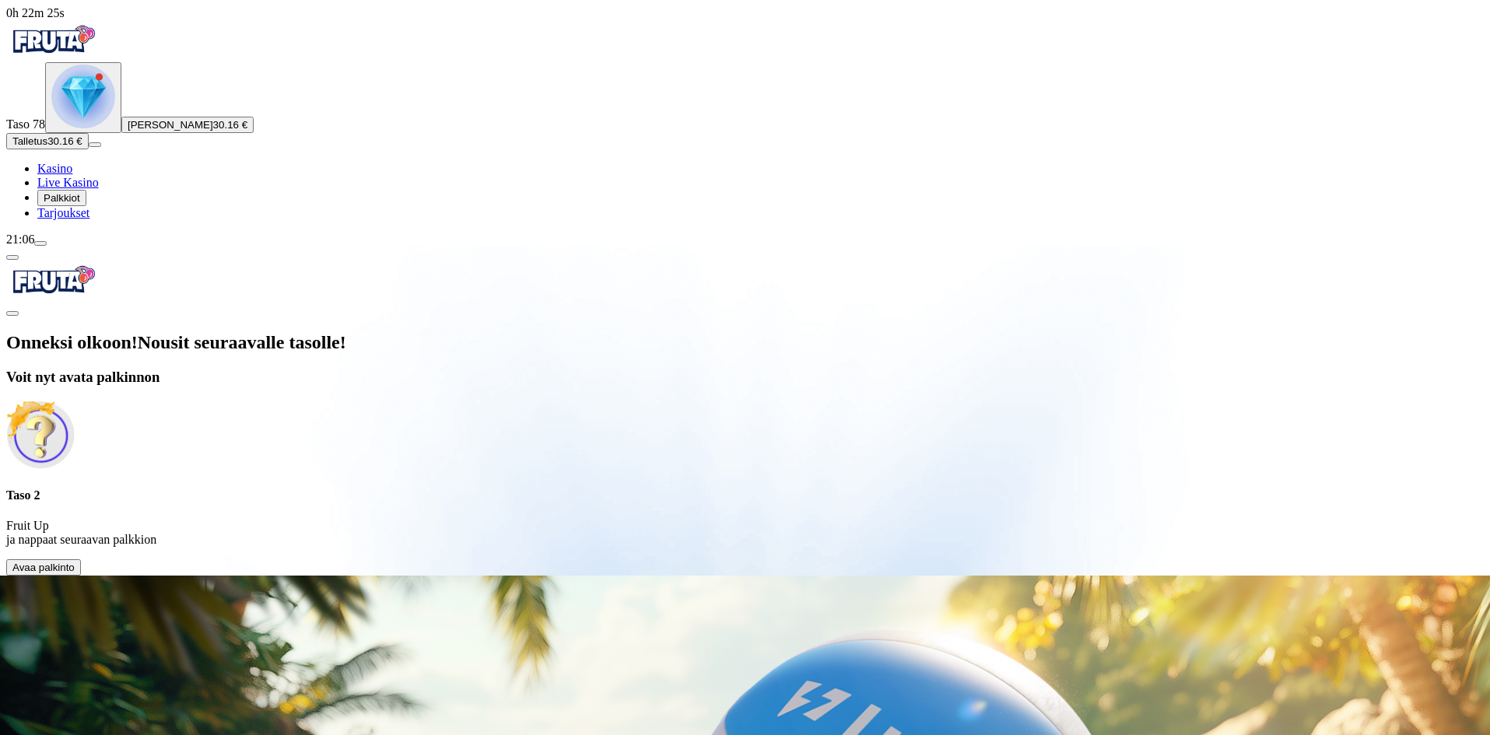
click at [75, 401] on img at bounding box center [40, 435] width 68 height 68
click at [12, 314] on span "close icon" at bounding box center [12, 314] width 0 height 0
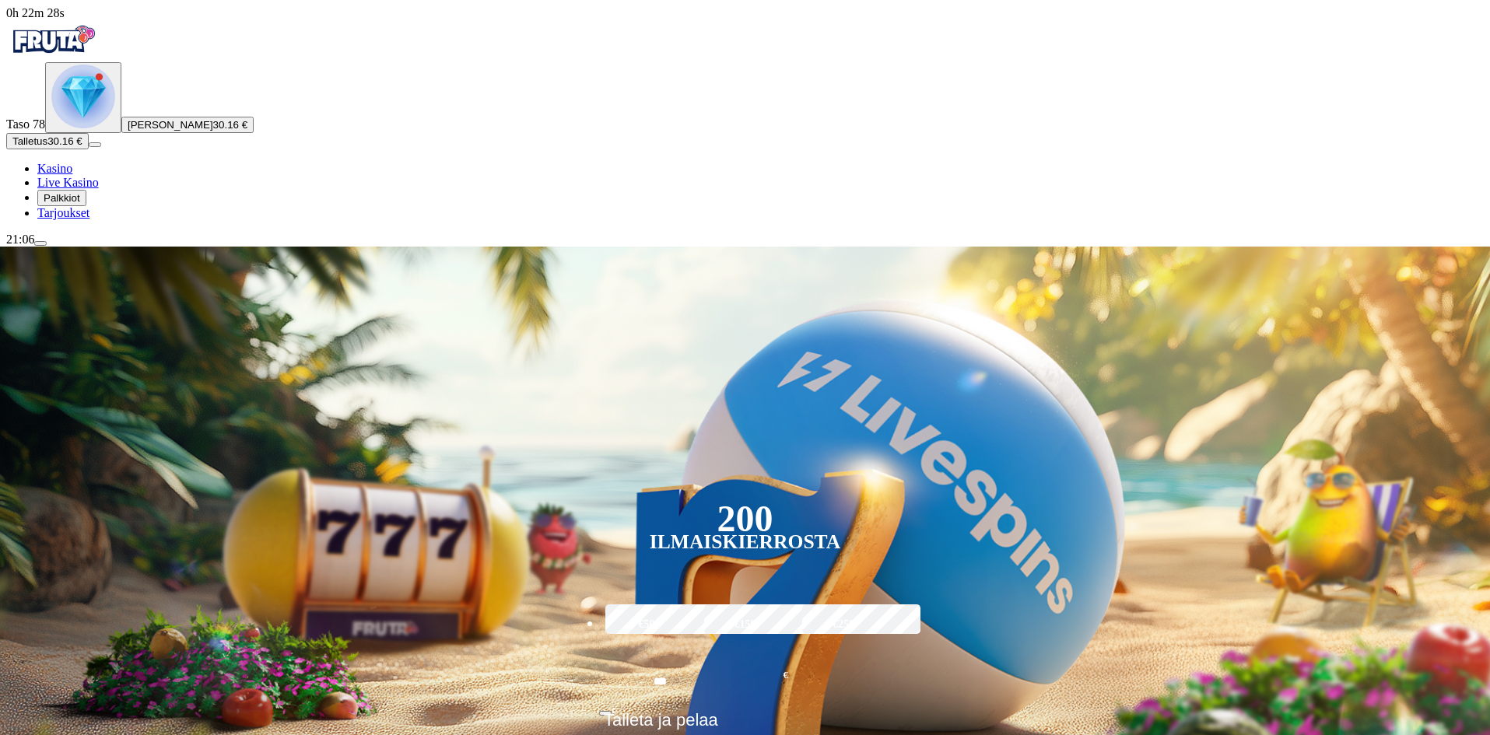
click at [80, 204] on span "Palkkiot" at bounding box center [62, 198] width 37 height 12
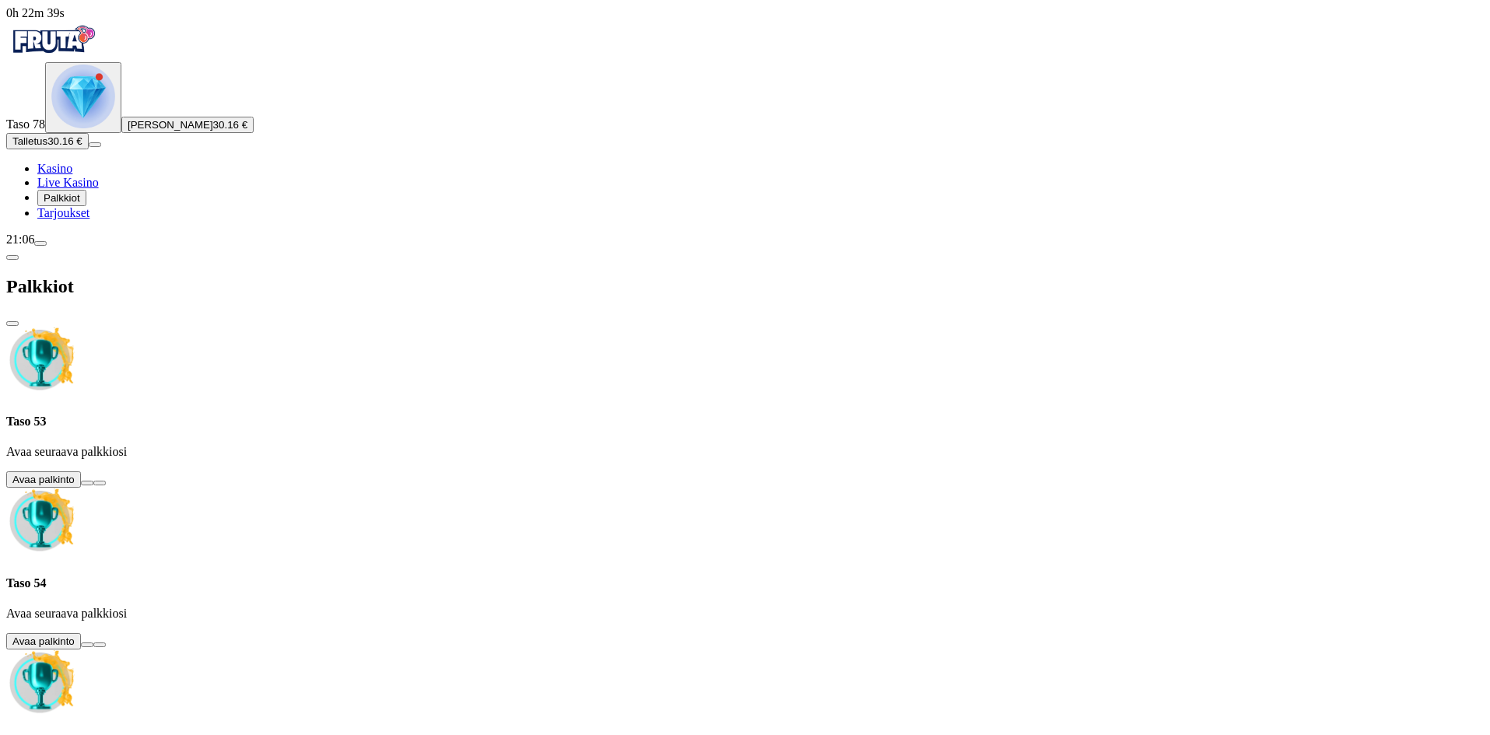
click at [12, 258] on span "chevron-left icon" at bounding box center [12, 258] width 0 height 0
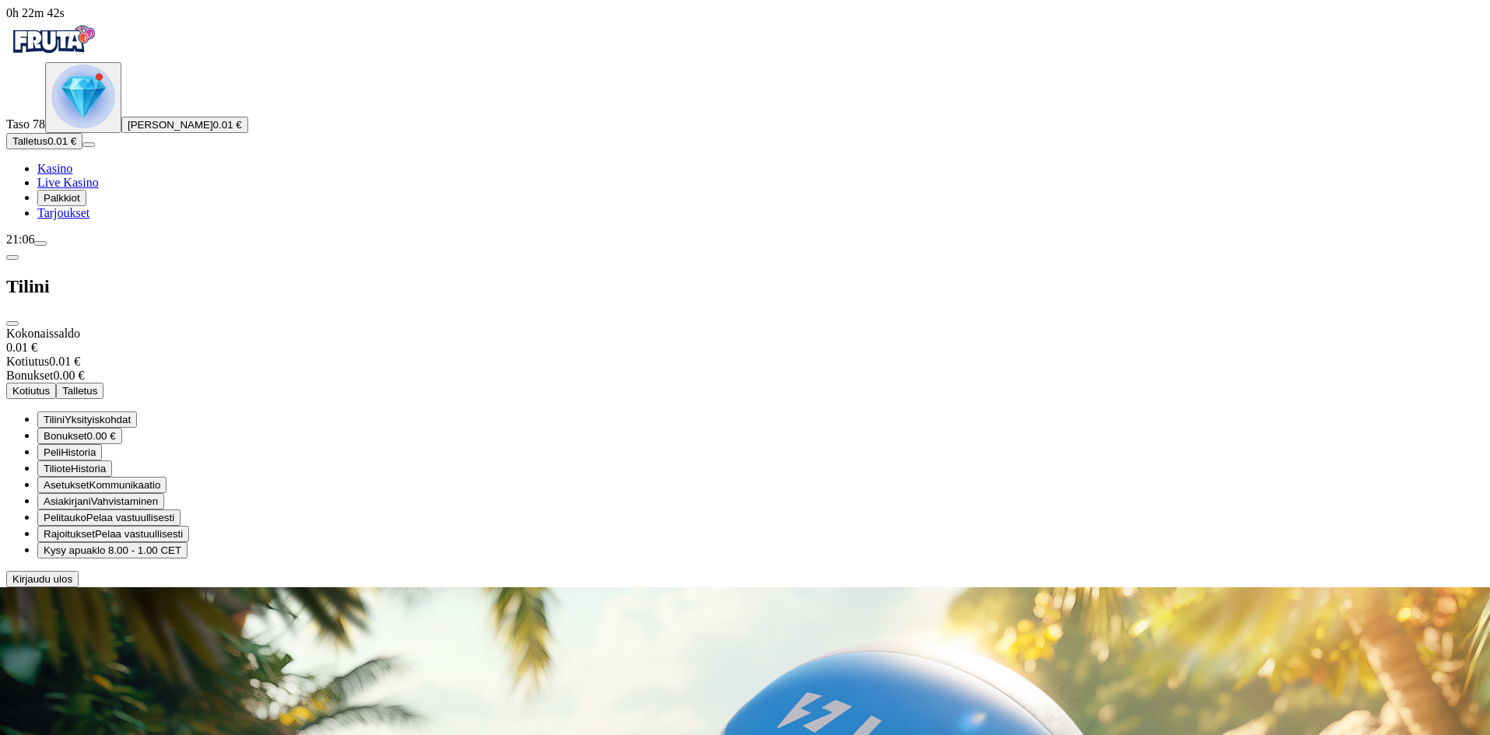
click at [87, 430] on span "Bonukset" at bounding box center [66, 436] width 44 height 12
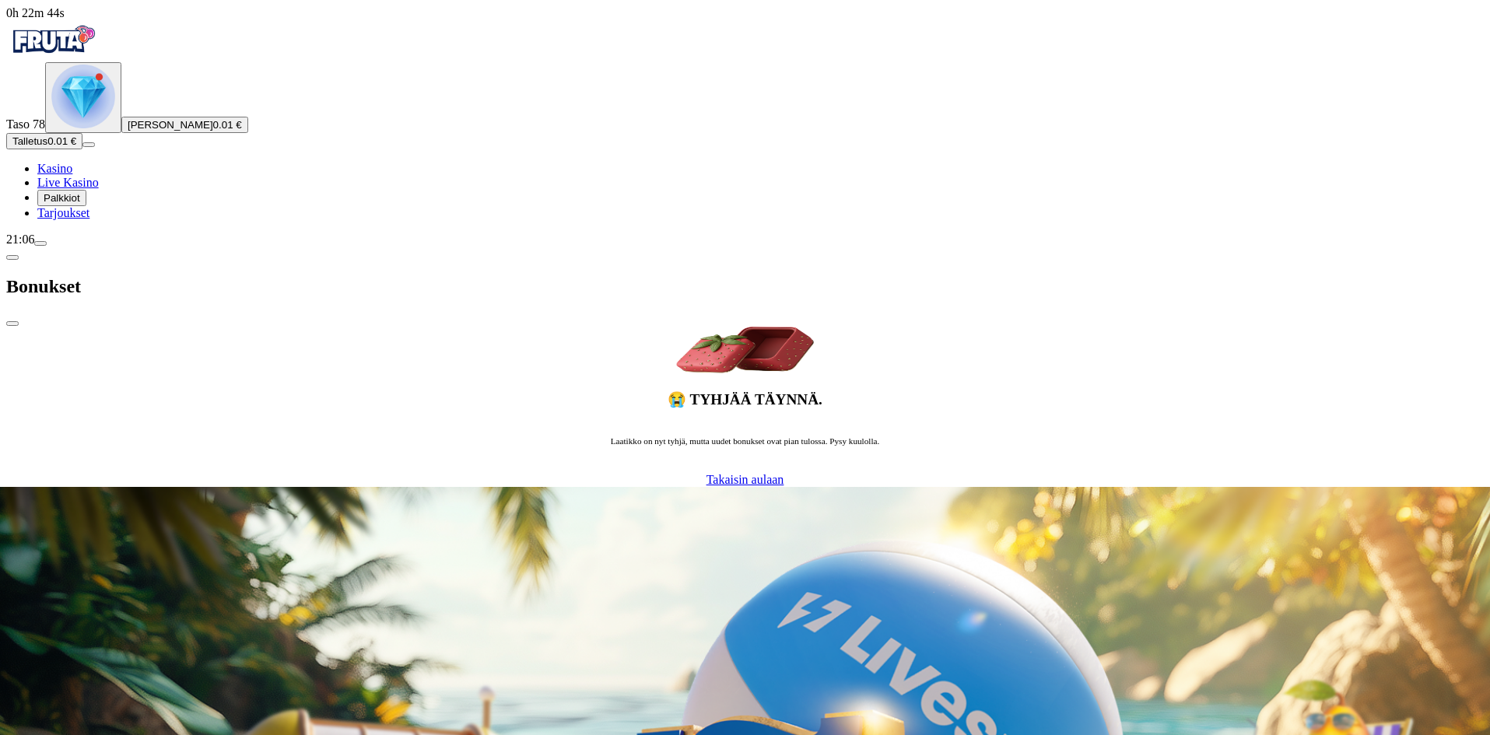
click at [707, 473] on span "Takaisin aulaan" at bounding box center [746, 479] width 78 height 13
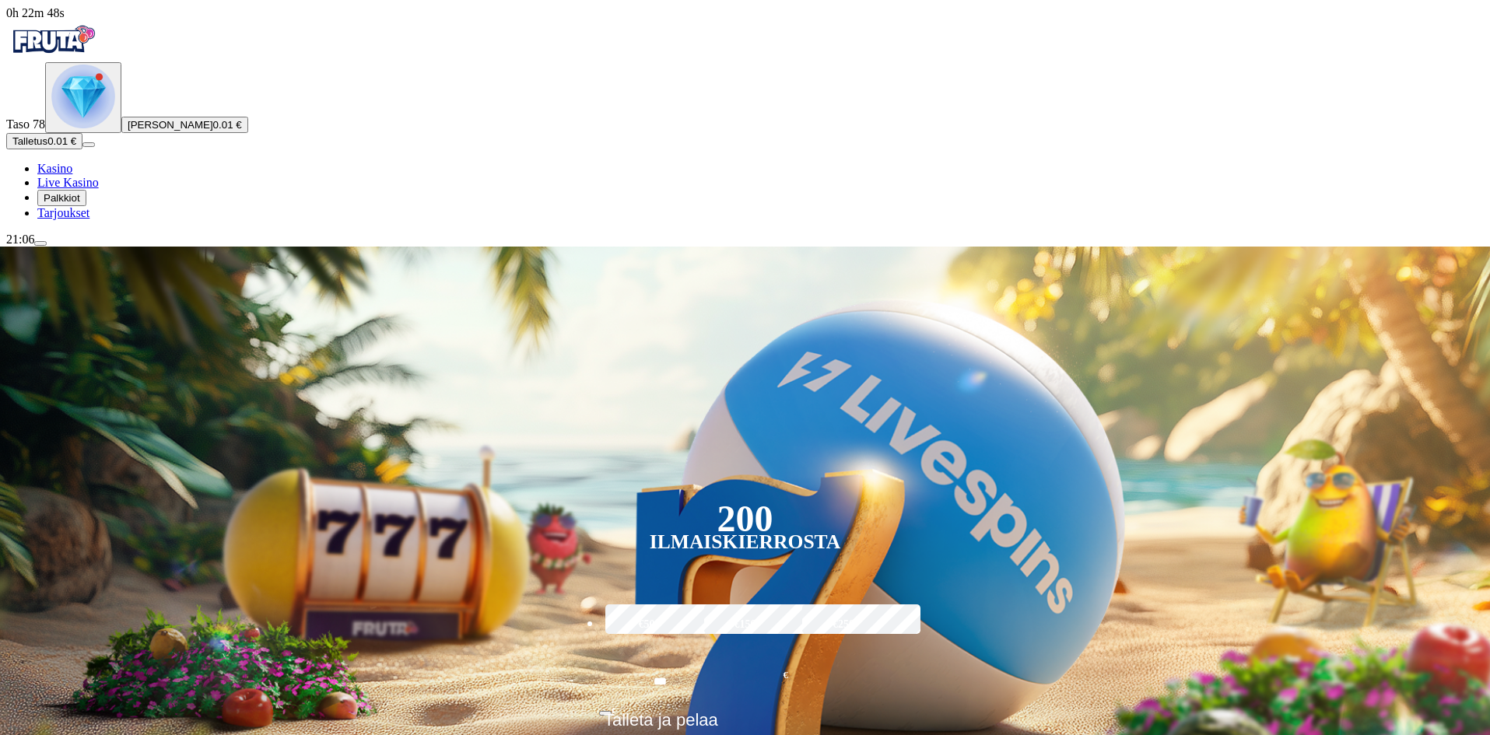
click at [80, 204] on span "Palkkiot" at bounding box center [62, 198] width 37 height 12
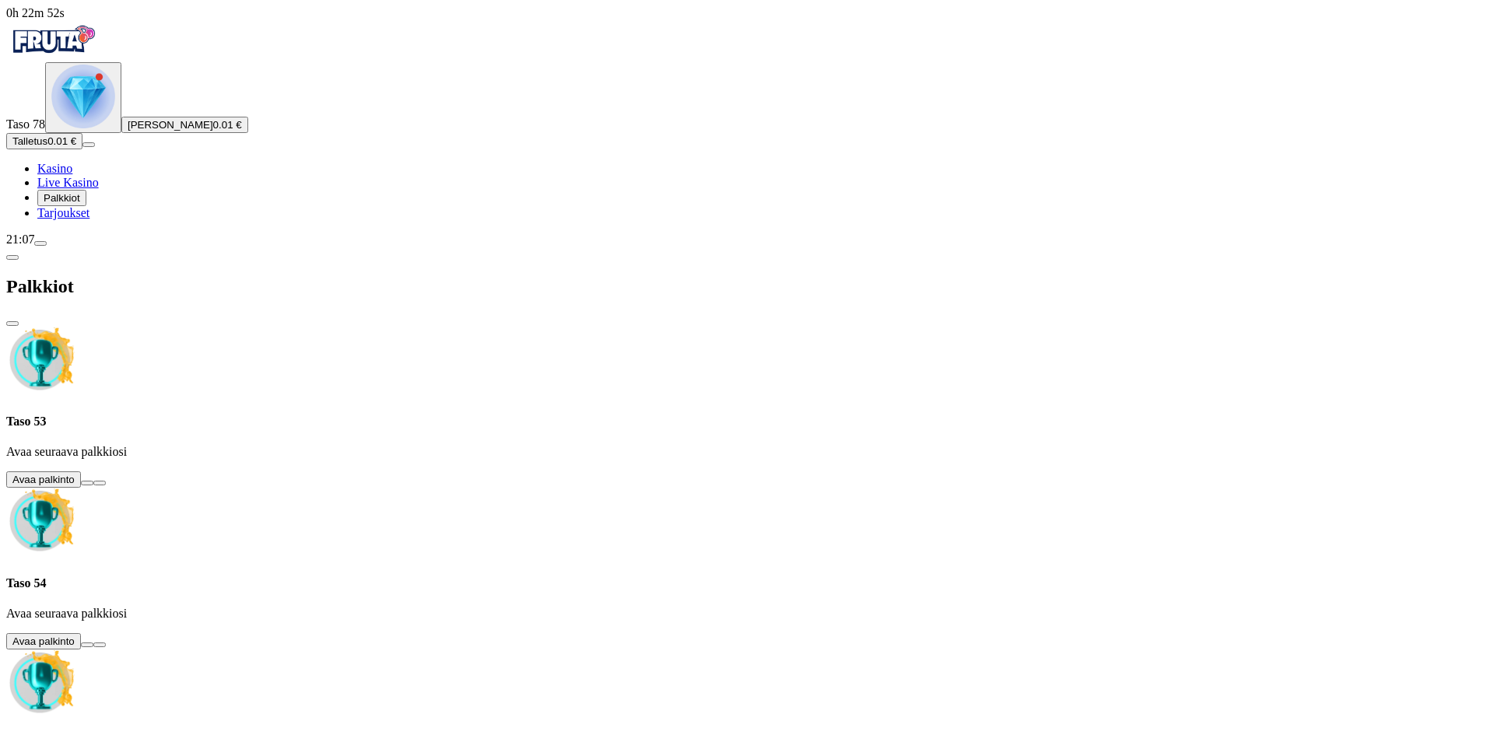
scroll to position [389, 0]
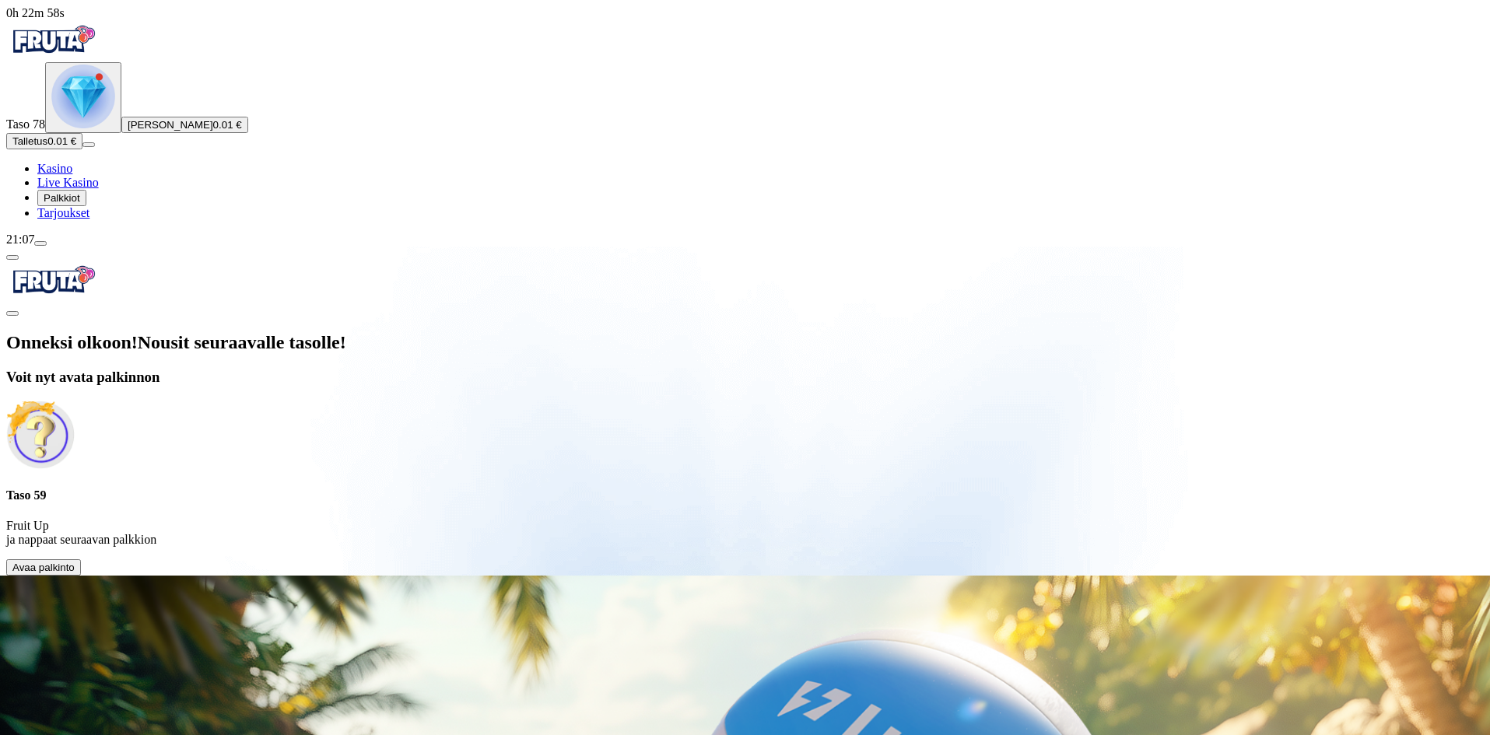
click at [75, 562] on span "Avaa palkinto" at bounding box center [43, 568] width 62 height 12
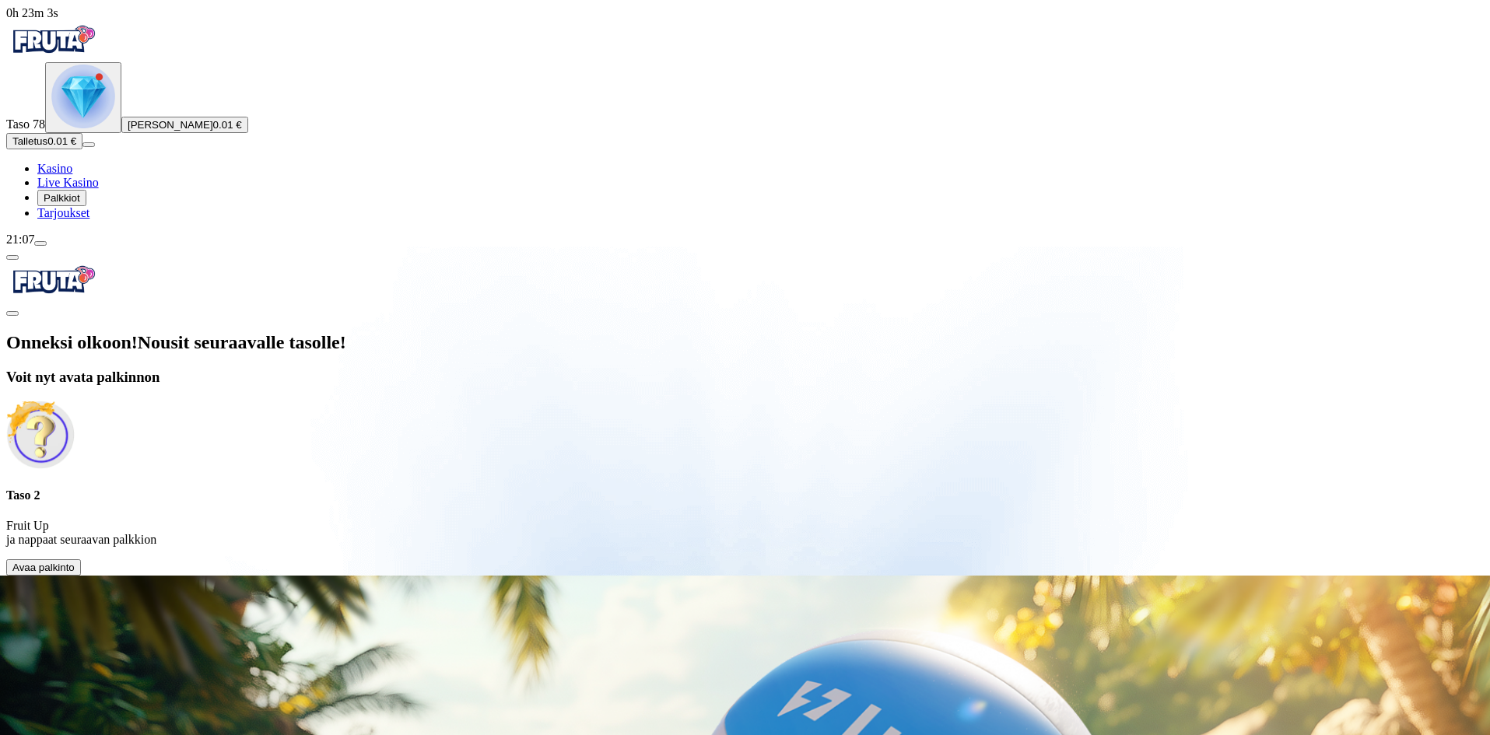
click at [75, 562] on span "Avaa palkinto" at bounding box center [43, 568] width 62 height 12
click at [321, 338] on div "Onneksi olkoon! Nousit seuraavalle tasolle! Voit nyt avata palkinnon Taso 2 Fru…" at bounding box center [745, 454] width 1478 height 244
click at [327, 489] on div "Taso 2 Fruit Up ja nappaat seuraavan palkkion" at bounding box center [745, 518] width 1478 height 58
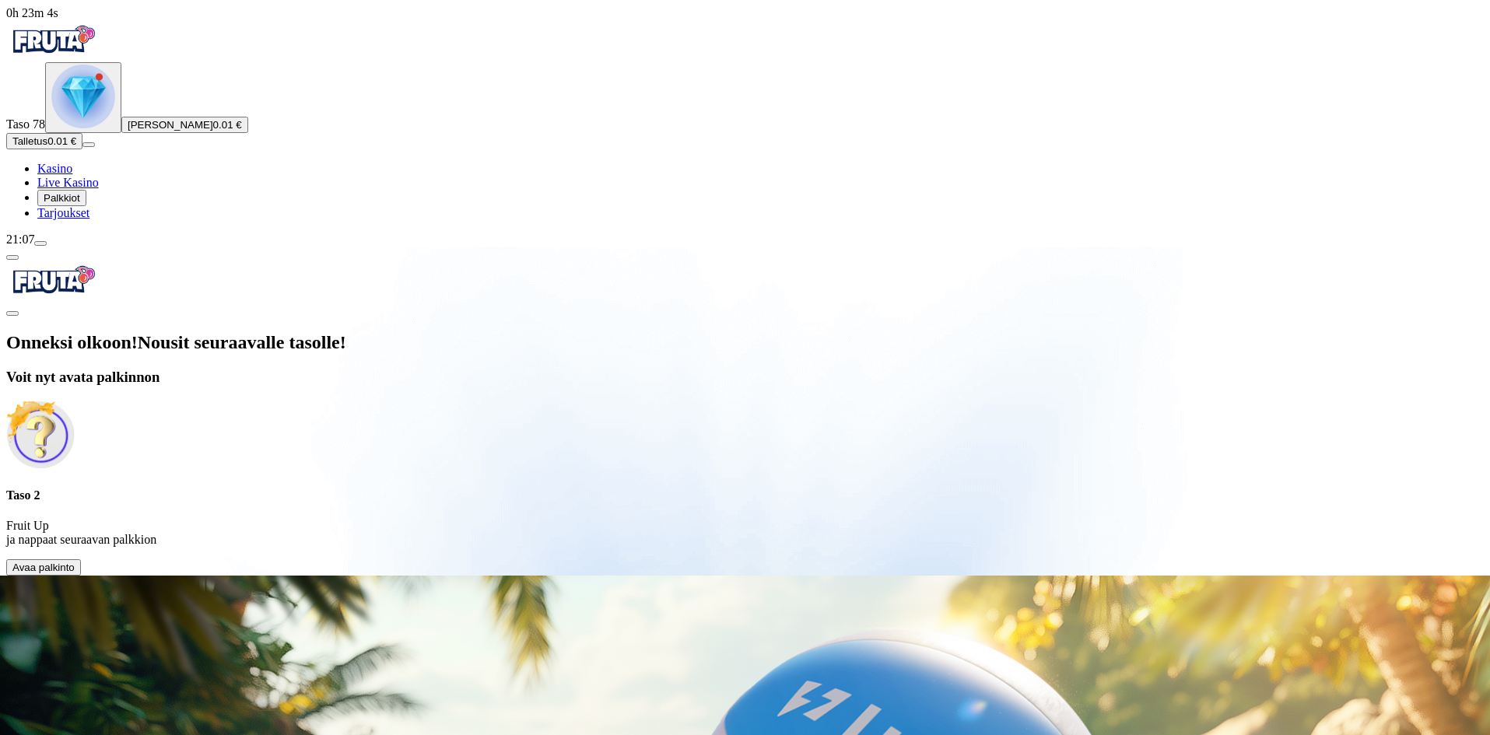
drag, startPoint x: 325, startPoint y: 315, endPoint x: 325, endPoint y: 304, distance: 11.7
click at [325, 489] on div "Taso 2 Fruit Up ja nappaat seuraavan palkkion" at bounding box center [745, 518] width 1478 height 58
drag, startPoint x: 326, startPoint y: 298, endPoint x: 416, endPoint y: 273, distance: 93.7
click at [336, 519] on p "Fruit Up ja nappaat seuraavan palkkion" at bounding box center [745, 533] width 1478 height 28
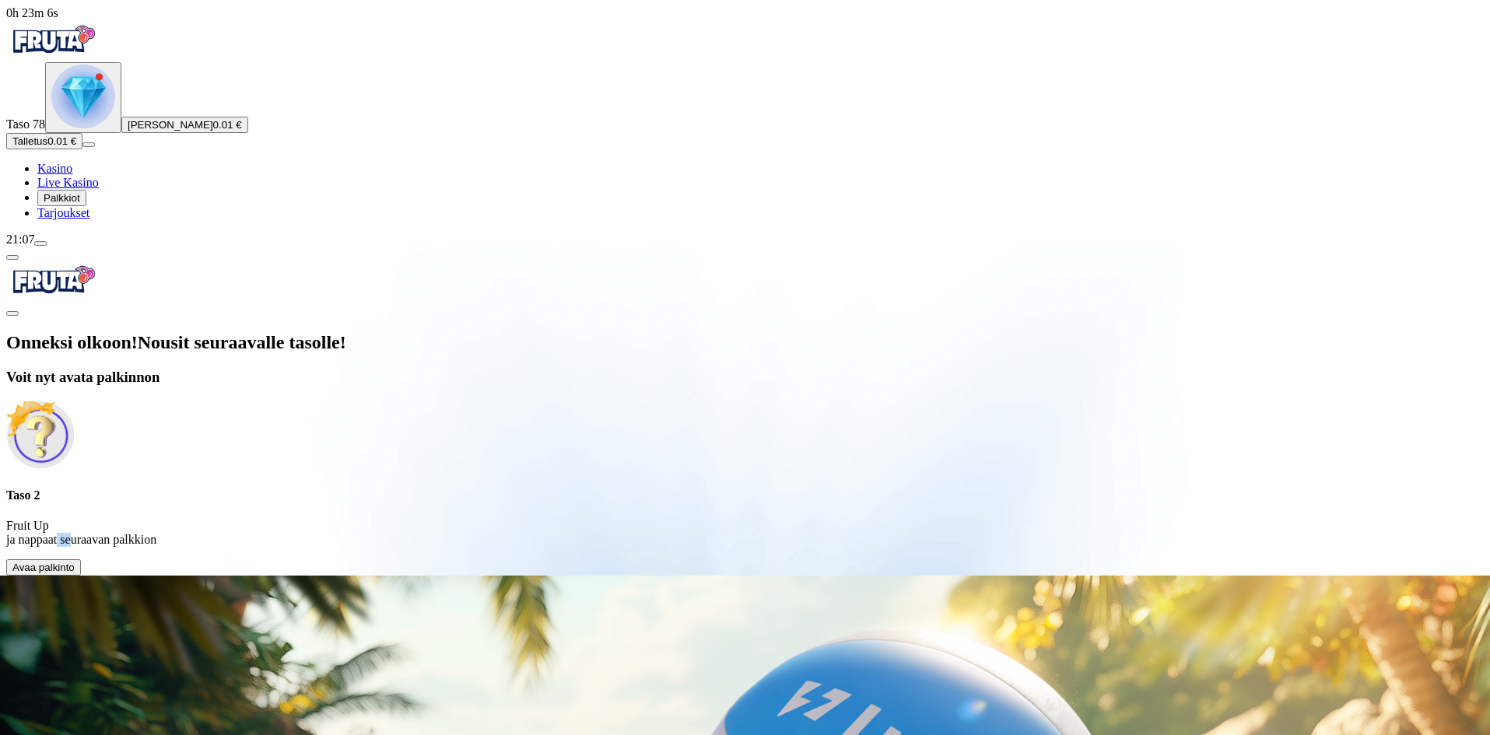
click at [12, 314] on span "close icon" at bounding box center [12, 314] width 0 height 0
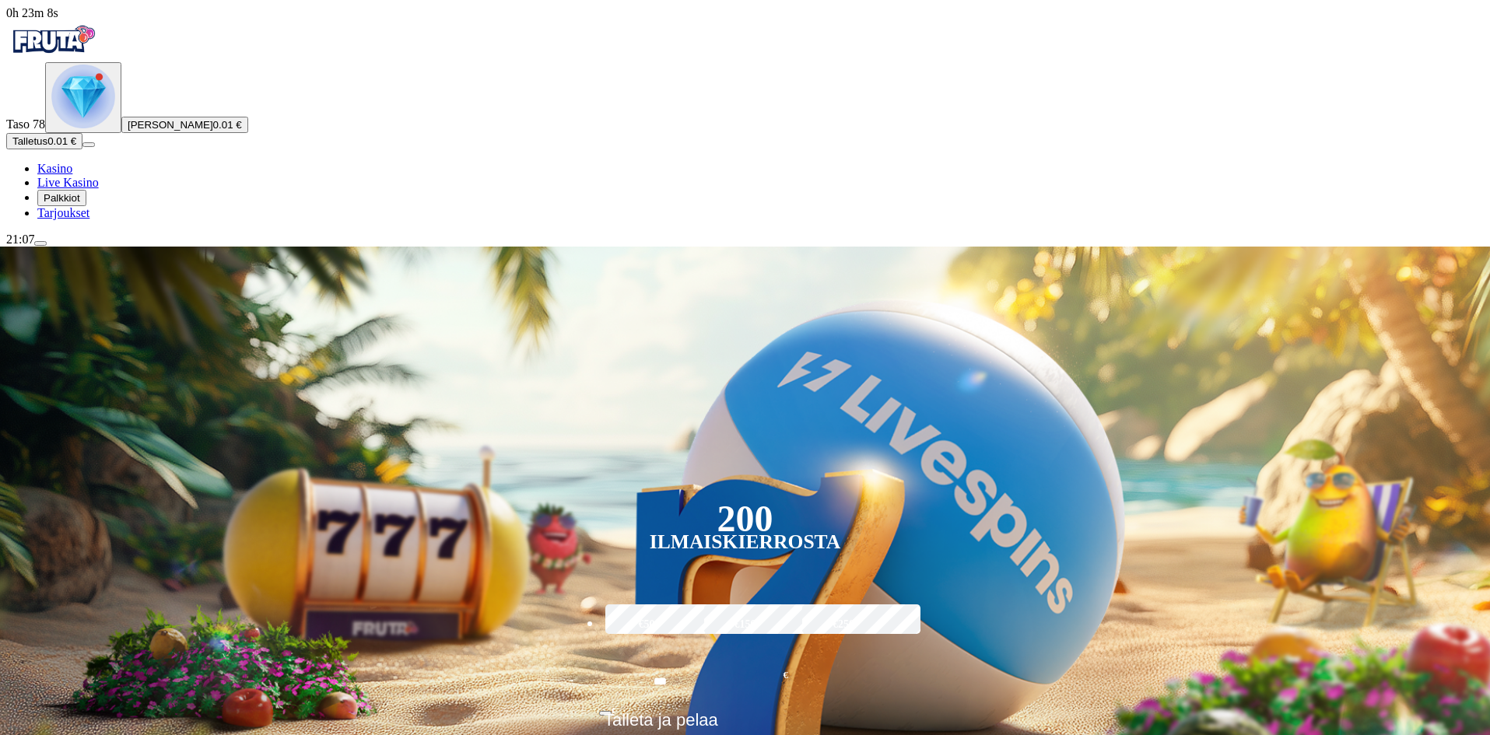
click at [40, 244] on span "menu icon" at bounding box center [40, 244] width 0 height 0
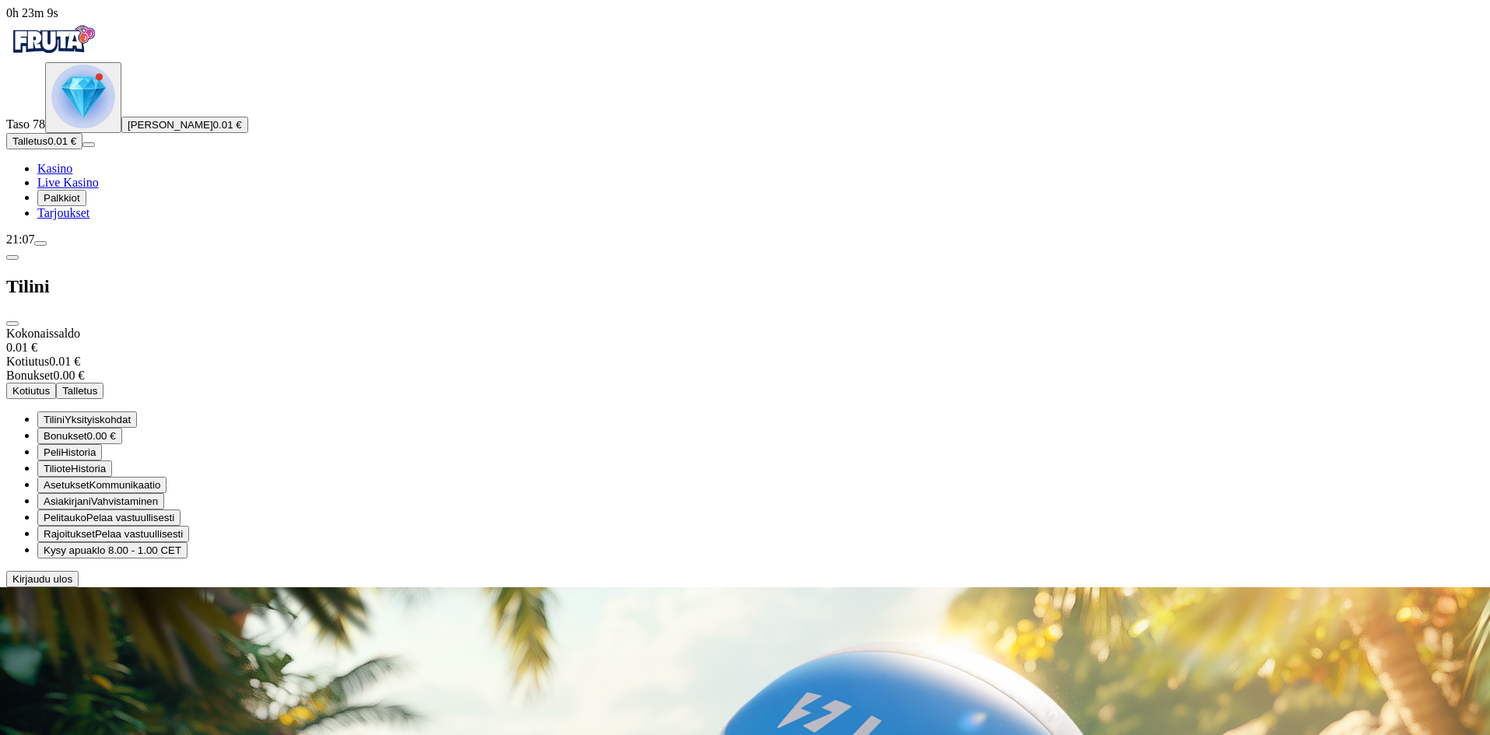
click at [72, 585] on span "Kirjaudu ulos" at bounding box center [42, 580] width 60 height 12
